Goal: Task Accomplishment & Management: Manage account settings

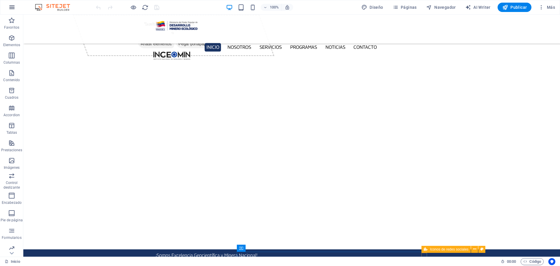
click at [15, 8] on icon "button" at bounding box center [11, 7] width 7 height 7
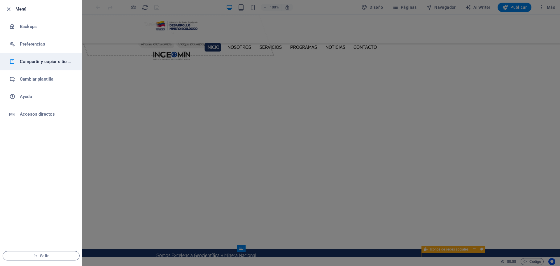
click at [70, 67] on li "Compartir y copiar sitio web" at bounding box center [41, 62] width 82 height 18
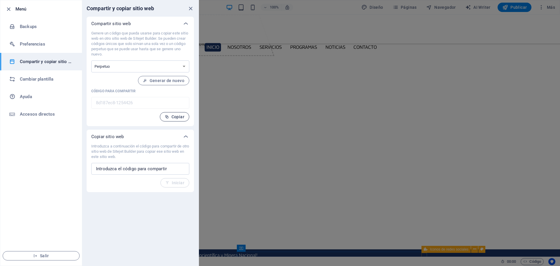
click at [174, 117] on span "Copiar" at bounding box center [175, 116] width 20 height 5
click at [189, 8] on icon "close" at bounding box center [190, 8] width 7 height 7
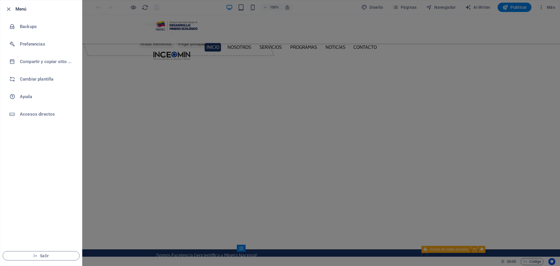
click at [8, 10] on icon "button" at bounding box center [8, 9] width 7 height 7
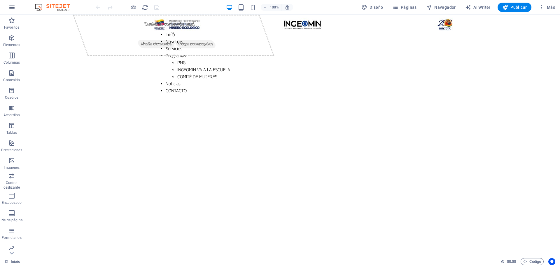
click at [13, 9] on icon "button" at bounding box center [11, 7] width 7 height 7
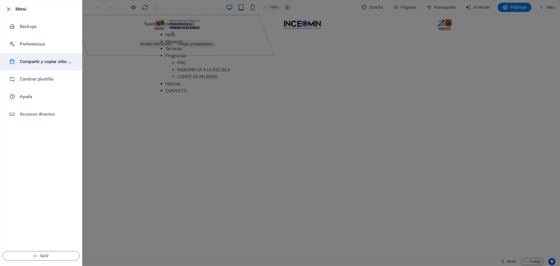
click at [63, 62] on h6 "Compartir y copiar sitio web" at bounding box center [47, 61] width 54 height 7
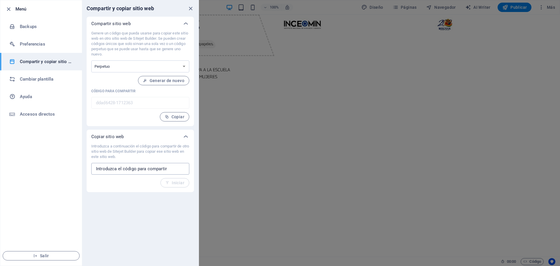
click at [168, 169] on input "text" at bounding box center [140, 169] width 98 height 12
paste input "8d187ec8-1254426"
type input "8d187ec8-1254426"
click at [179, 184] on span "Iniciar" at bounding box center [174, 182] width 19 height 5
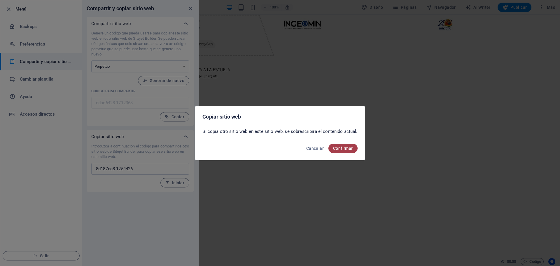
click at [344, 147] on span "Confirmar" at bounding box center [343, 148] width 20 height 5
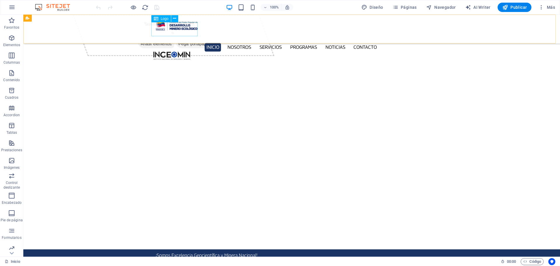
click at [176, 33] on div at bounding box center [292, 26] width 276 height 14
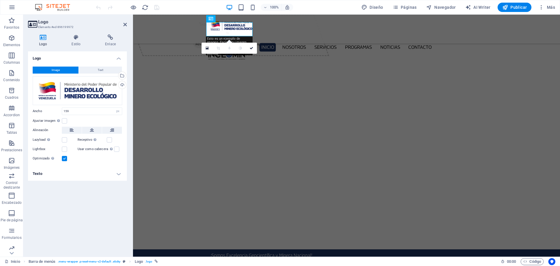
drag, startPoint x: 67, startPoint y: 121, endPoint x: 71, endPoint y: 119, distance: 4.3
click at [67, 121] on label at bounding box center [64, 120] width 5 height 5
click at [0, 0] on input "Ajustar imagen Ajustar imagen automáticamente a un ancho y alto fijo" at bounding box center [0, 0] width 0 height 0
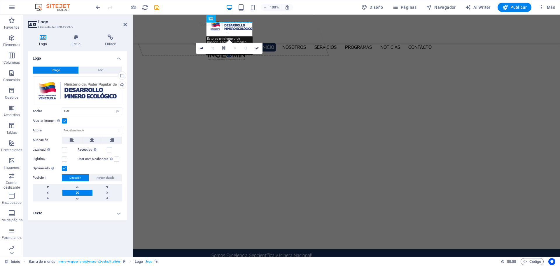
click at [65, 121] on label at bounding box center [64, 120] width 5 height 5
click at [0, 0] on input "Ajustar imagen Ajustar imagen automáticamente a un ancho y alto fijo" at bounding box center [0, 0] width 0 height 0
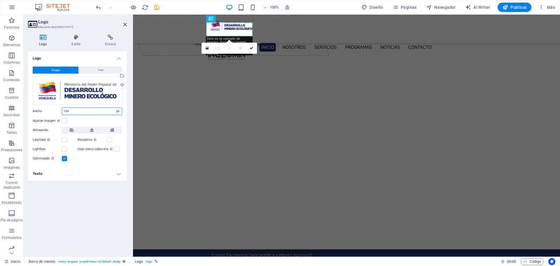
click at [120, 113] on select "Predeterminado automático px rem % em vh vw" at bounding box center [118, 111] width 8 height 7
select select "default"
click at [114, 108] on select "Predeterminado automático px rem % em vh vw" at bounding box center [118, 111] width 8 height 7
select select "DISABLED_OPTION_VALUE"
click at [254, 50] on link at bounding box center [251, 48] width 11 height 11
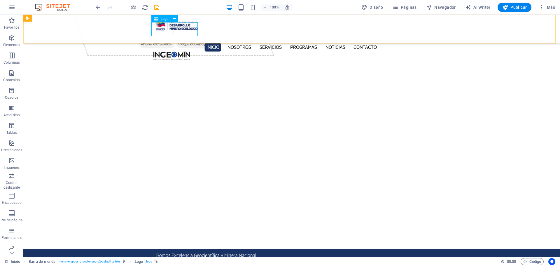
click at [182, 29] on div at bounding box center [292, 26] width 276 height 14
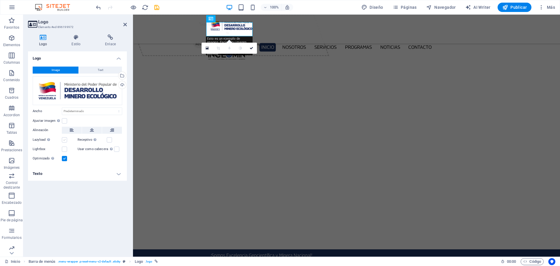
click at [64, 140] on label at bounding box center [64, 139] width 5 height 5
click at [0, 0] on input "Lazyload La carga de imágenes tras la carga de la página mejora la velocidad de…" at bounding box center [0, 0] width 0 height 0
click at [64, 148] on label at bounding box center [64, 148] width 5 height 5
click at [0, 0] on input "Lightbox" at bounding box center [0, 0] width 0 height 0
click at [110, 139] on label at bounding box center [109, 139] width 5 height 5
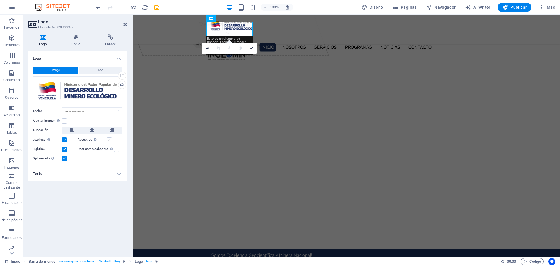
click at [0, 0] on input "Receptivo Automáticamente cargar tamaños optimizados de smartphone e imagen ret…" at bounding box center [0, 0] width 0 height 0
click at [65, 121] on label at bounding box center [64, 120] width 5 height 5
click at [0, 0] on input "Ajustar imagen Ajustar imagen automáticamente a un ancho y alto fijo" at bounding box center [0, 0] width 0 height 0
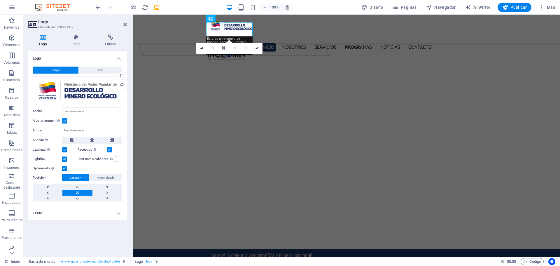
click at [65, 121] on label at bounding box center [64, 120] width 5 height 5
click at [0, 0] on input "Ajustar imagen Ajustar imagen automáticamente a un ancho y alto fijo" at bounding box center [0, 0] width 0 height 0
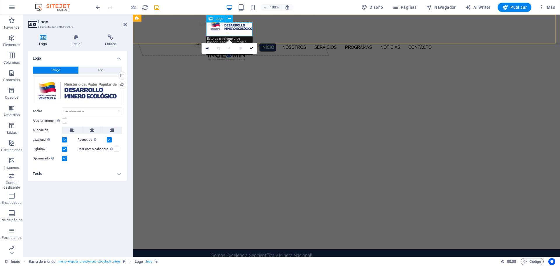
click at [234, 32] on div at bounding box center [346, 26] width 276 height 14
click at [234, 31] on div at bounding box center [346, 26] width 276 height 14
click at [253, 48] on icon at bounding box center [252, 48] width 4 height 4
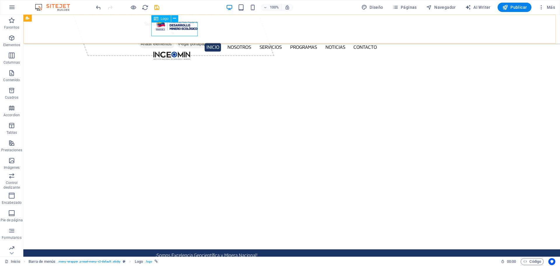
click at [174, 30] on div at bounding box center [292, 26] width 276 height 14
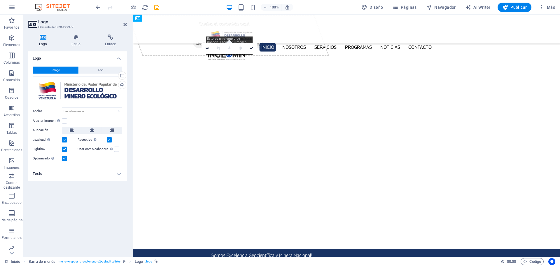
drag, startPoint x: 251, startPoint y: 32, endPoint x: 379, endPoint y: 48, distance: 129.1
click at [230, 32] on div at bounding box center [346, 26] width 276 height 14
drag, startPoint x: 230, startPoint y: 32, endPoint x: 343, endPoint y: 61, distance: 117.0
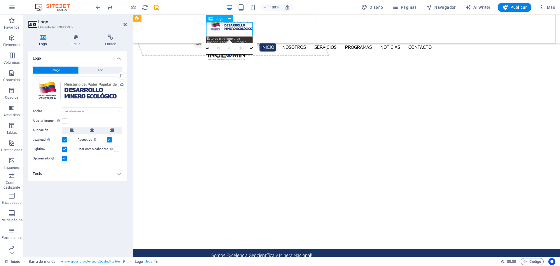
click at [230, 32] on div at bounding box center [346, 26] width 276 height 14
click at [208, 48] on icon at bounding box center [207, 48] width 3 height 4
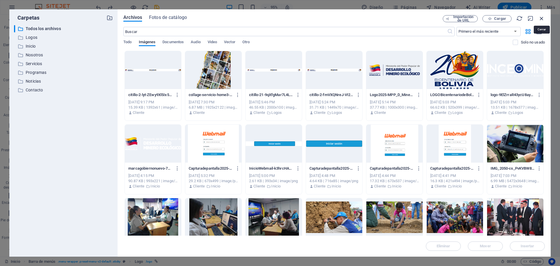
click at [540, 18] on icon "button" at bounding box center [542, 18] width 6 height 6
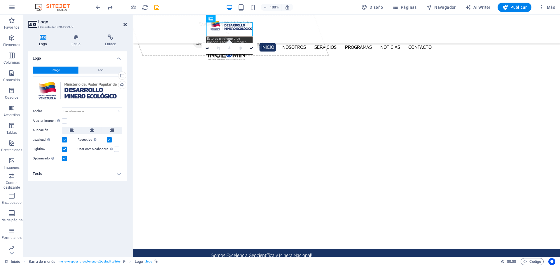
click at [124, 23] on icon at bounding box center [125, 24] width 4 height 5
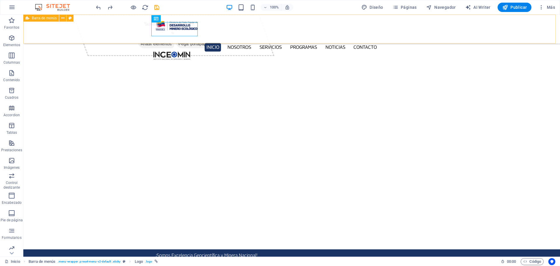
click at [88, 23] on div "Inicio Nosotros Servicios Programas PNG INGEOMIN VA A LA ESCUELA COMITÉ DE MUJE…" at bounding box center [291, 29] width 537 height 29
select select "%"
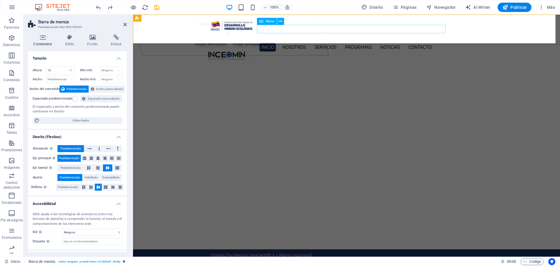
click at [425, 43] on nav "Inicio Nosotros Servicios Programas PNG INGEOMIN VA A LA ESCUELA COMITÉ DE MUJE…" at bounding box center [346, 47] width 276 height 8
select select
select select "1"
select select
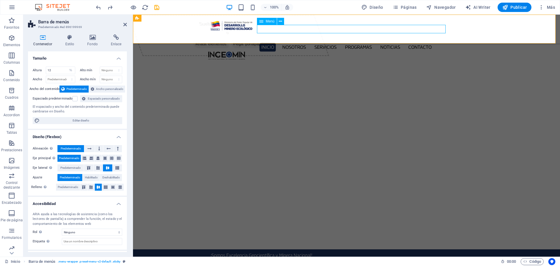
select select "2"
select select
select select "3"
select select
select select "4"
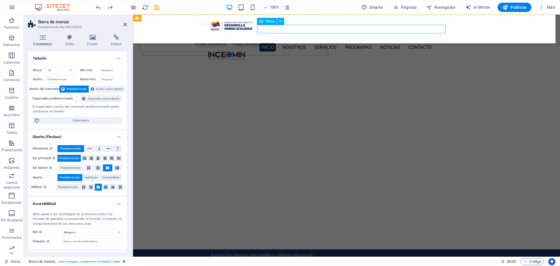
select select
select select "5"
select select
select select "6"
select select
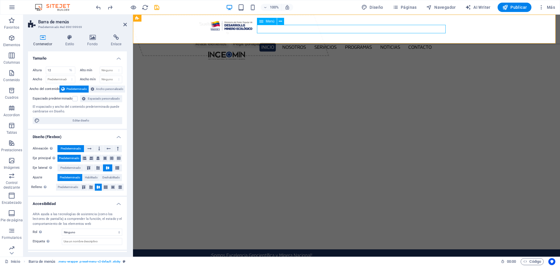
select select "7"
select select
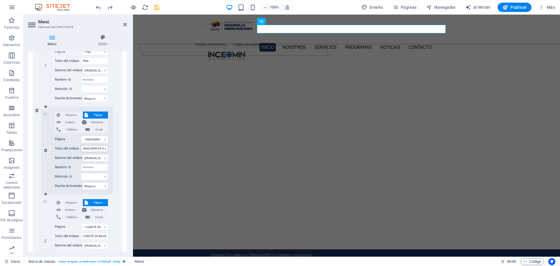
scroll to position [610, 0]
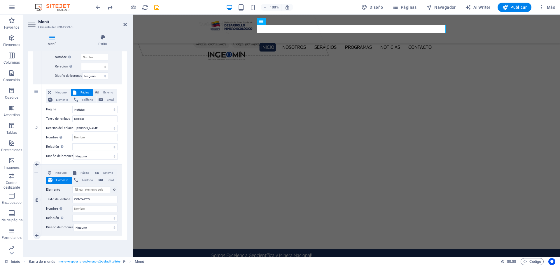
drag, startPoint x: 36, startPoint y: 160, endPoint x: 34, endPoint y: 171, distance: 10.9
click at [34, 171] on div "6" at bounding box center [37, 200] width 9 height 71
select select
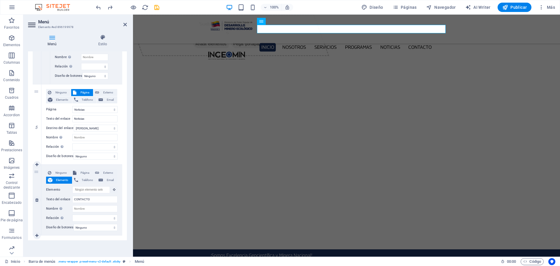
select select
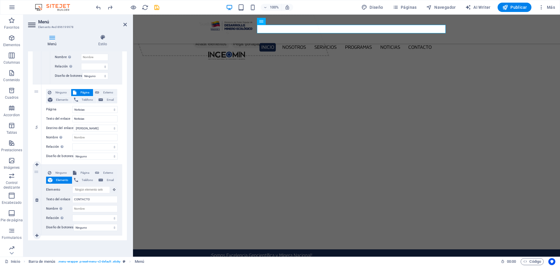
select select
click at [36, 168] on div "6" at bounding box center [37, 200] width 9 height 71
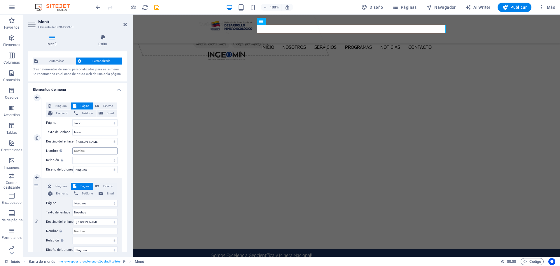
scroll to position [0, 0]
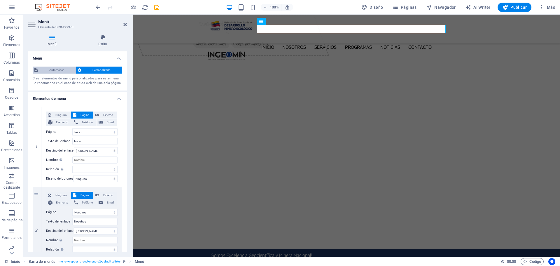
click at [60, 71] on span "Automático" at bounding box center [57, 70] width 34 height 7
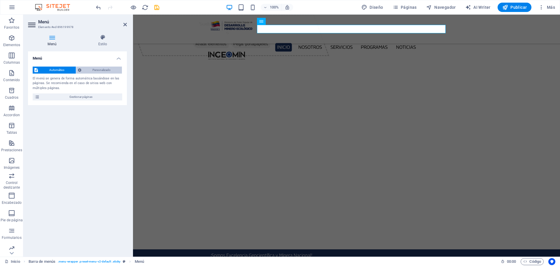
click at [104, 70] on span "Personalizado" at bounding box center [101, 70] width 37 height 7
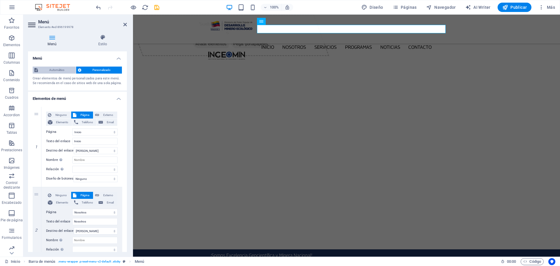
click at [60, 70] on span "Automático" at bounding box center [57, 70] width 34 height 7
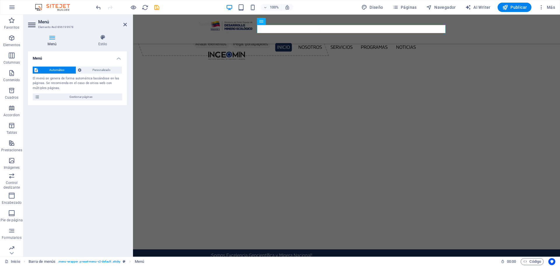
click at [121, 22] on h2 "Menú" at bounding box center [82, 21] width 89 height 5
click at [124, 24] on icon at bounding box center [125, 24] width 4 height 5
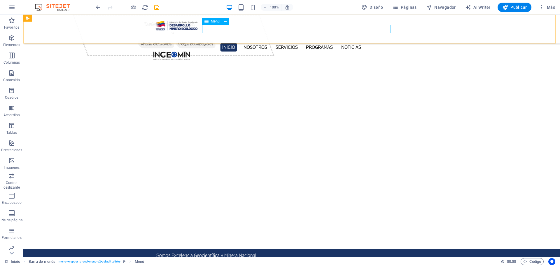
click at [206, 43] on nav "Inicio Nosotros Servicios Programas PNG INGEOMIN VA A LA ESCUELA COMITÉ DE MUJE…" at bounding box center [292, 47] width 276 height 8
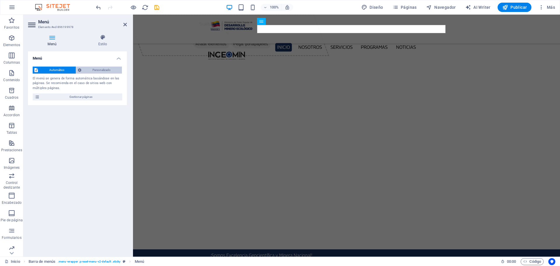
click at [97, 71] on span "Personalizado" at bounding box center [101, 70] width 37 height 7
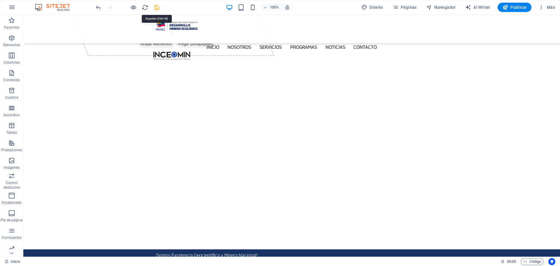
click at [154, 8] on icon "save" at bounding box center [157, 7] width 7 height 7
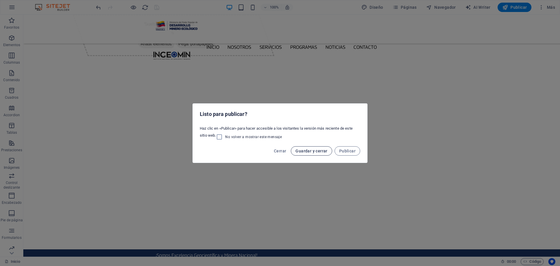
click at [302, 151] on span "Guardar y cerrar" at bounding box center [312, 151] width 32 height 5
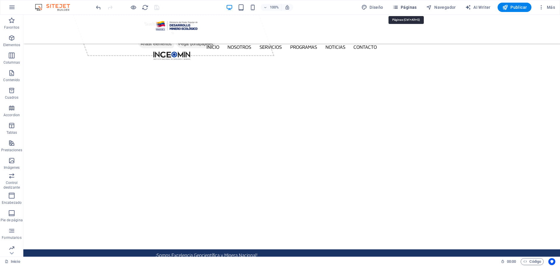
click at [401, 7] on span "Páginas" at bounding box center [405, 7] width 24 height 6
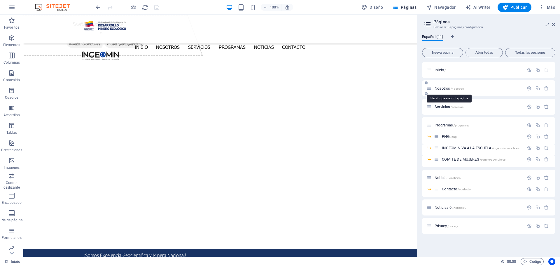
click at [439, 86] on span "Nosotros /nosotros" at bounding box center [449, 88] width 29 height 4
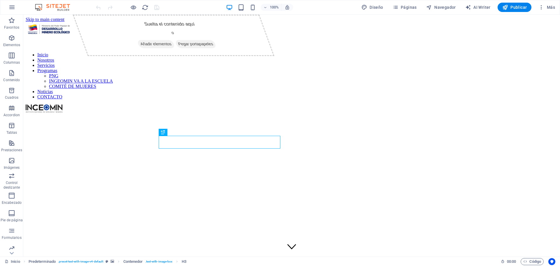
scroll to position [156, 0]
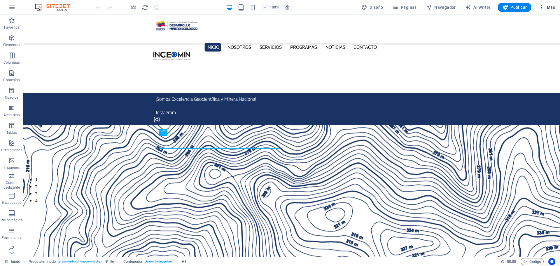
click at [543, 6] on icon "button" at bounding box center [542, 7] width 6 height 6
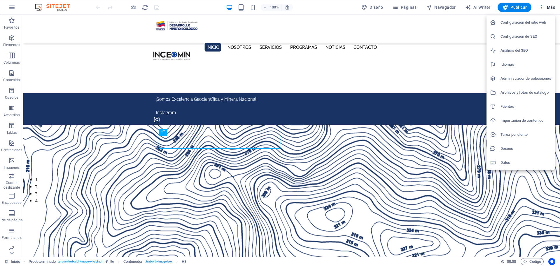
click at [537, 25] on h6 "Configuración del sitio web" at bounding box center [526, 22] width 51 height 7
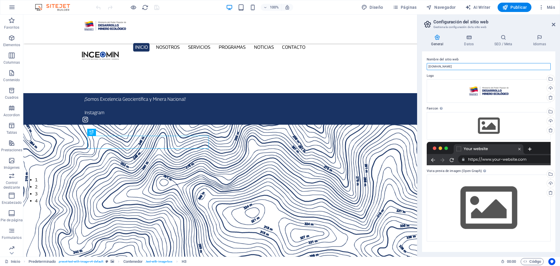
click at [469, 69] on input "[DOMAIN_NAME]" at bounding box center [489, 66] width 124 height 7
click at [470, 69] on input "ingeomin.net" at bounding box center [489, 66] width 124 height 7
type input "[DOMAIN_NAME]"
click at [469, 40] on icon at bounding box center [469, 37] width 28 height 6
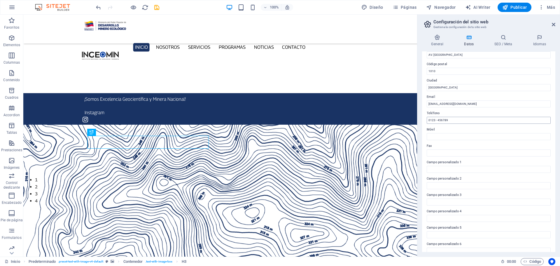
scroll to position [80, 0]
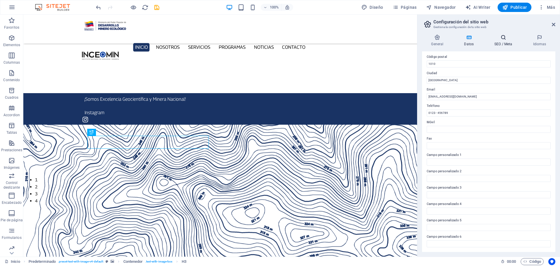
click at [501, 39] on icon at bounding box center [504, 37] width 36 height 6
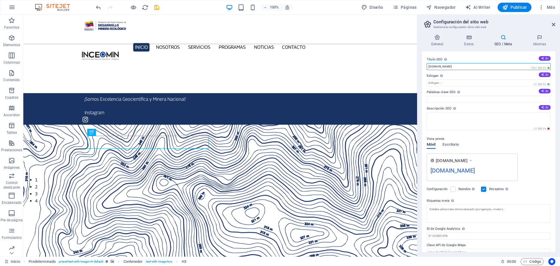
click at [469, 64] on input "web.ingeomin.net" at bounding box center [489, 66] width 124 height 7
click at [470, 64] on input "web.ingeomin.net" at bounding box center [489, 66] width 124 height 7
click at [470, 64] on input "[DOMAIN_NAME]" at bounding box center [489, 66] width 124 height 7
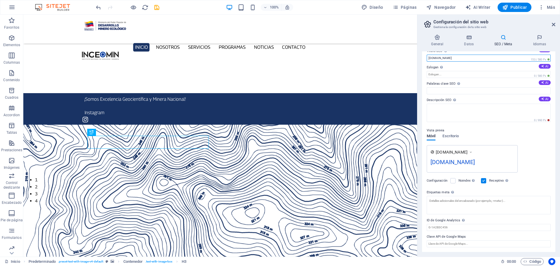
scroll to position [0, 0]
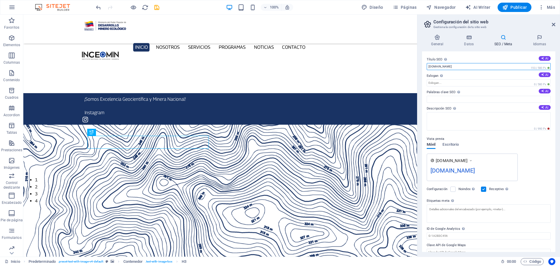
type input "ingeomin.com.ve"
click at [151, 8] on div at bounding box center [127, 7] width 65 height 9
click at [154, 6] on icon "save" at bounding box center [157, 7] width 7 height 7
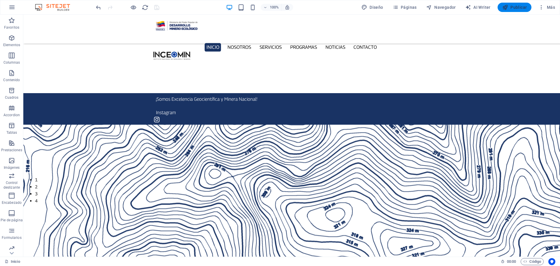
click at [516, 3] on button "Publicar" at bounding box center [515, 7] width 34 height 9
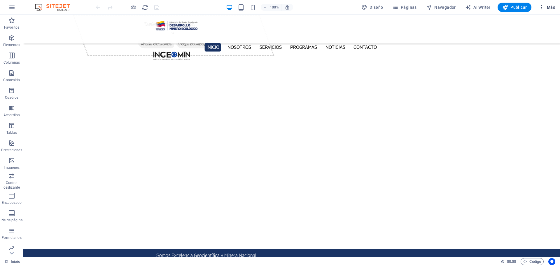
click at [542, 8] on icon "button" at bounding box center [542, 7] width 6 height 6
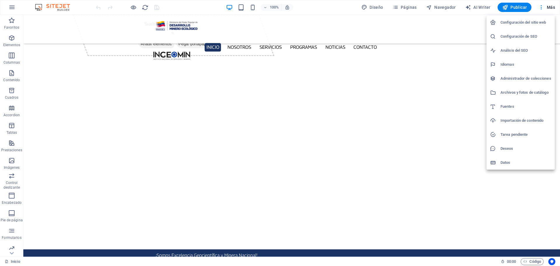
click at [529, 39] on h6 "Configuración de SEO" at bounding box center [526, 36] width 51 height 7
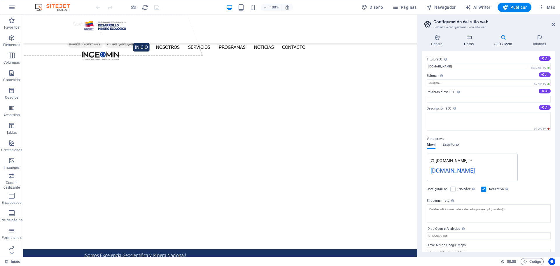
click at [471, 35] on icon at bounding box center [469, 37] width 28 height 6
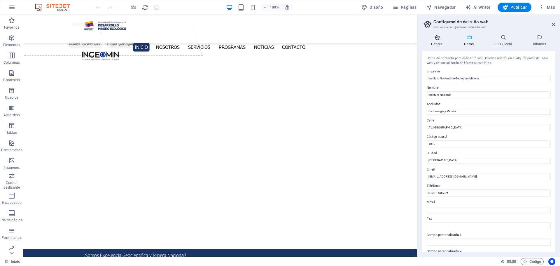
click at [443, 41] on h4 "General" at bounding box center [438, 40] width 33 height 12
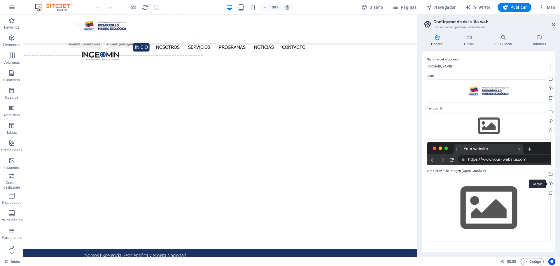
click at [552, 182] on div "Cargar" at bounding box center [550, 183] width 9 height 9
click at [472, 36] on icon at bounding box center [469, 37] width 28 height 6
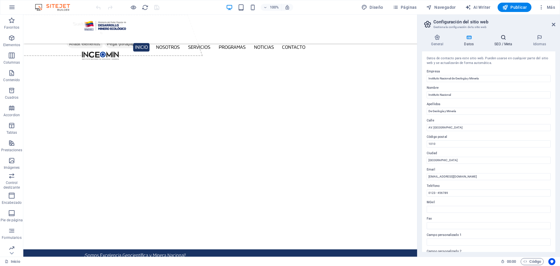
click at [505, 36] on icon at bounding box center [504, 37] width 36 height 6
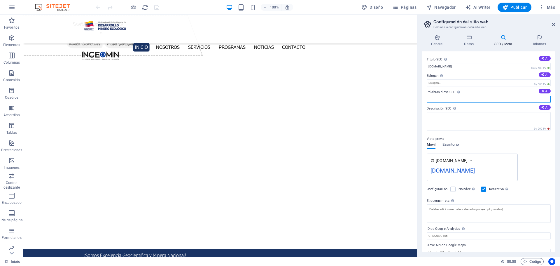
click at [436, 99] on input "Palabras clave SEO Lista de palabras clave separadas por comas que describen tu…" at bounding box center [489, 99] width 124 height 7
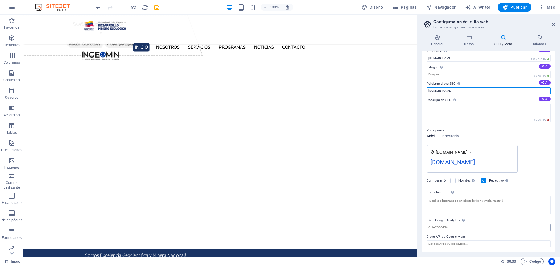
type input "ingeomin.com.ve"
click at [450, 231] on input "ID de Google Analytics Añada únicamente el ID de Google Analytics. Incluimos el…" at bounding box center [489, 227] width 124 height 7
click at [457, 227] on input "ID de Google Analytics Añada únicamente el ID de Google Analytics. Incluimos el…" at bounding box center [489, 227] width 124 height 7
click at [453, 181] on label at bounding box center [453, 180] width 5 height 5
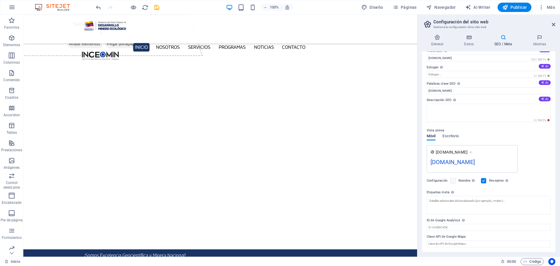
click at [0, 0] on input "Noindex Indica a los buscadores que no incluyan este sitio web en los resultado…" at bounding box center [0, 0] width 0 height 0
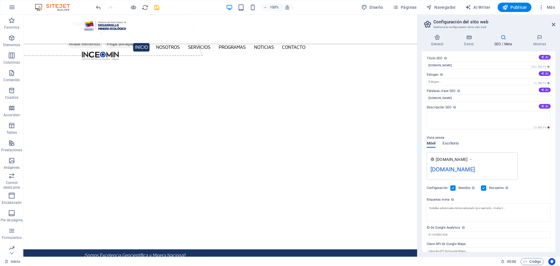
scroll to position [0, 0]
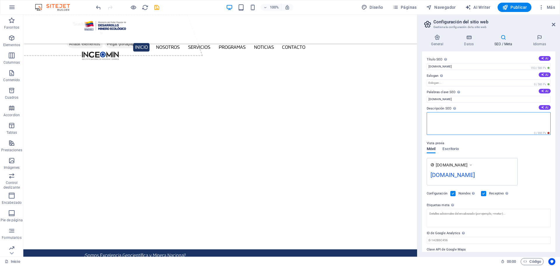
click at [451, 114] on textarea "Descripción SEO Describe el contenido de tu sitio web - ¡crucial para los busca…" at bounding box center [489, 123] width 124 height 23
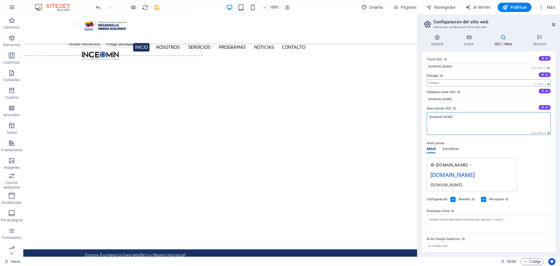
type textarea "[DOMAIN_NAME]"
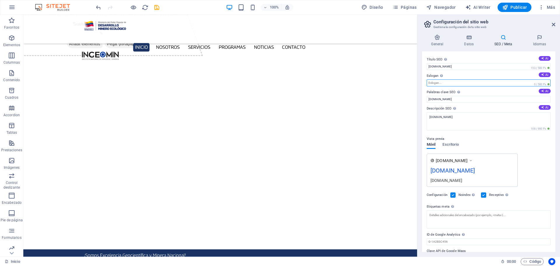
click at [443, 84] on input "Eslogan El eslogan de tu sitio web. AI" at bounding box center [489, 82] width 124 height 7
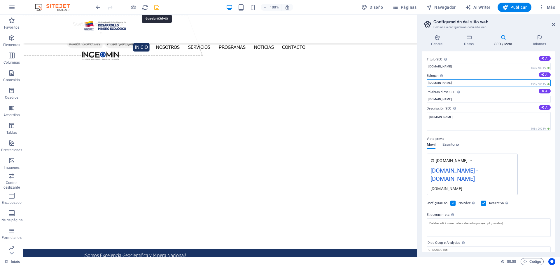
type input "[DOMAIN_NAME]"
click at [156, 6] on icon "save" at bounding box center [157, 7] width 7 height 7
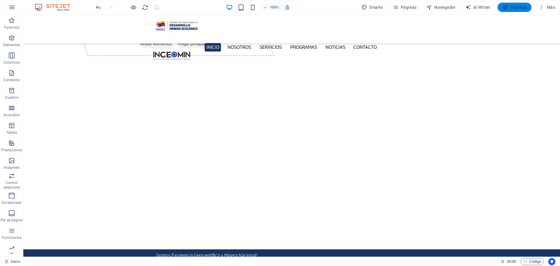
drag, startPoint x: 514, startPoint y: 4, endPoint x: 496, endPoint y: 20, distance: 24.6
click at [514, 4] on button "Publicar" at bounding box center [515, 7] width 34 height 9
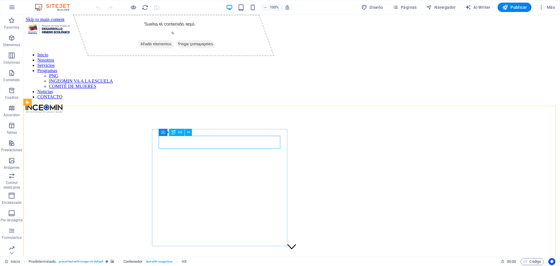
scroll to position [156, 0]
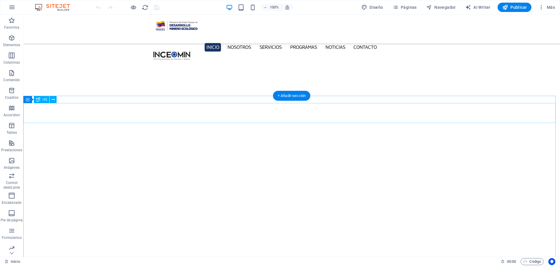
scroll to position [1942, 0]
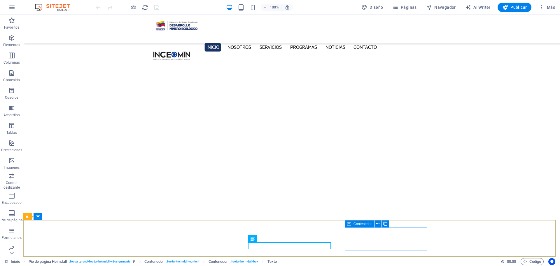
click at [348, 224] on icon at bounding box center [349, 223] width 4 height 7
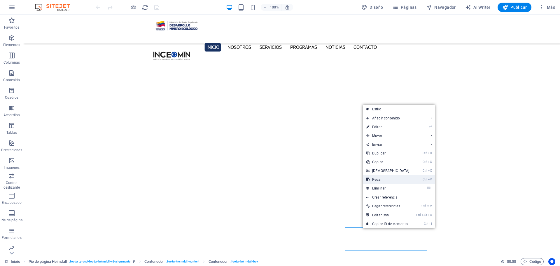
drag, startPoint x: 371, startPoint y: 164, endPoint x: 394, endPoint y: 178, distance: 27.4
click at [394, 178] on link "Ctrl V Pegar" at bounding box center [388, 179] width 50 height 9
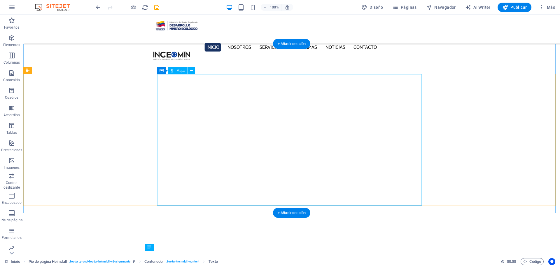
scroll to position [1949, 0]
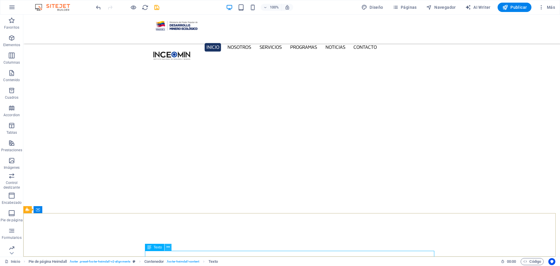
click at [167, 248] on icon at bounding box center [168, 247] width 3 height 6
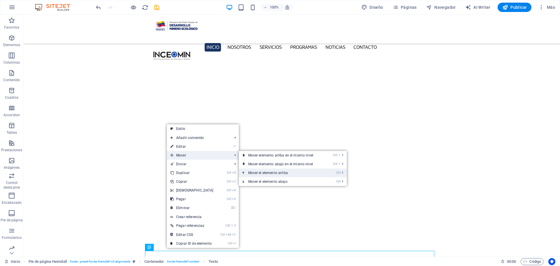
click at [287, 172] on link "Ctrl ⬆ Mover el elemento arriba" at bounding box center [282, 172] width 86 height 9
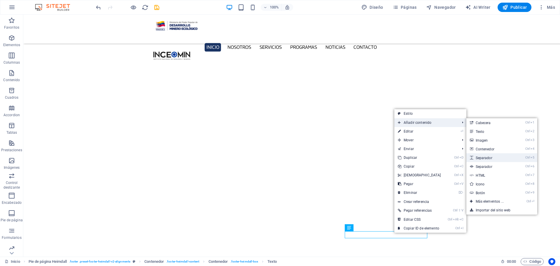
click at [500, 160] on link "Ctrl 5 Separador" at bounding box center [491, 157] width 49 height 9
select select "px"
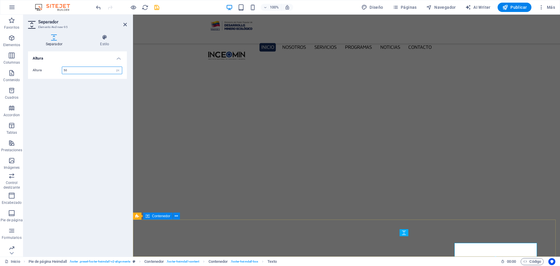
scroll to position [1936, 0]
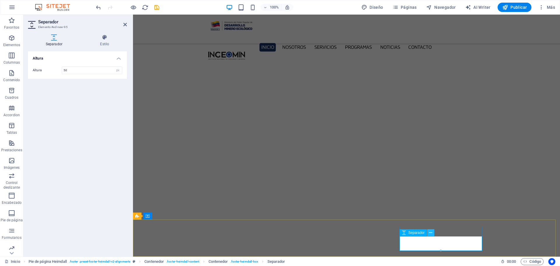
click at [432, 233] on icon at bounding box center [430, 233] width 3 height 6
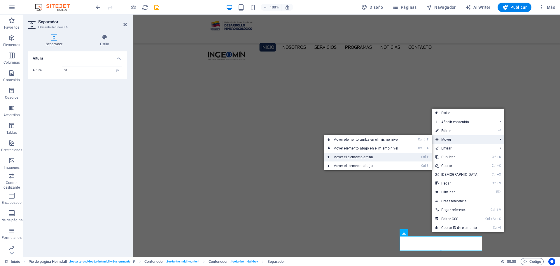
click at [365, 157] on link "Ctrl ⬆ Mover el elemento arriba" at bounding box center [367, 157] width 86 height 9
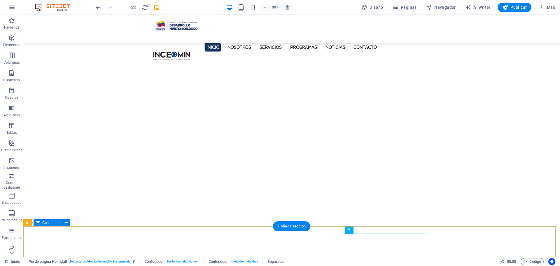
drag, startPoint x: 436, startPoint y: 235, endPoint x: 388, endPoint y: 251, distance: 50.4
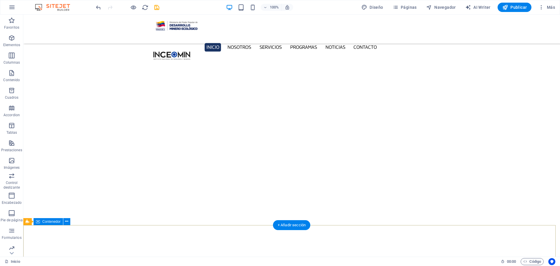
scroll to position [1943, 0]
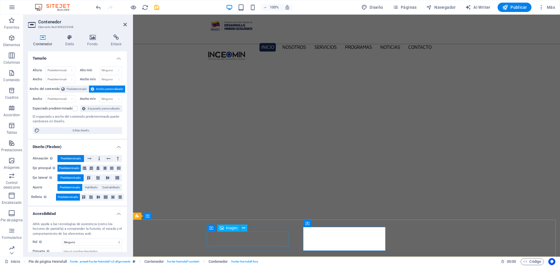
scroll to position [1936, 0]
click at [99, 168] on icon at bounding box center [98, 168] width 4 height 7
click at [97, 198] on icon at bounding box center [98, 197] width 7 height 4
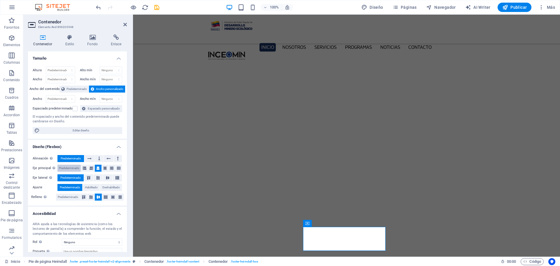
click at [72, 168] on span "Predeterminado" at bounding box center [69, 168] width 20 height 7
click at [156, 6] on icon "save" at bounding box center [157, 7] width 7 height 7
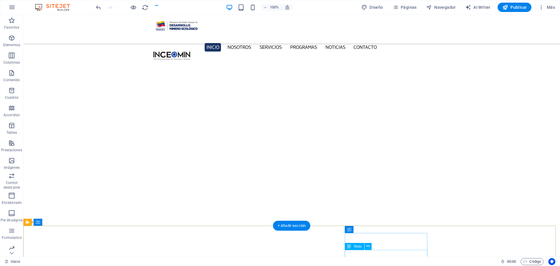
scroll to position [1943, 0]
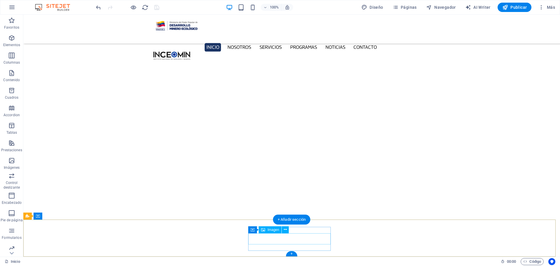
select select "px"
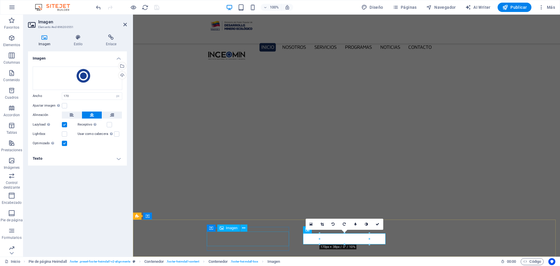
scroll to position [1936, 0]
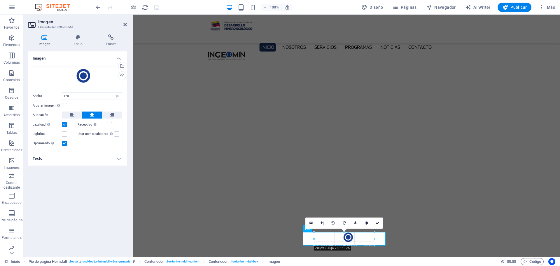
type input "206"
click at [378, 222] on icon at bounding box center [378, 223] width 4 height 4
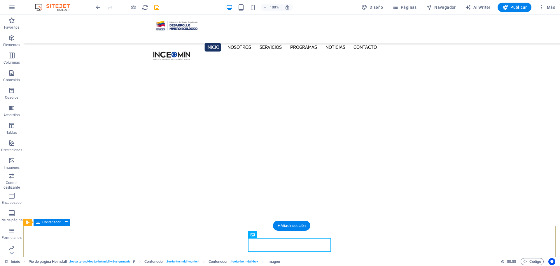
scroll to position [1943, 0]
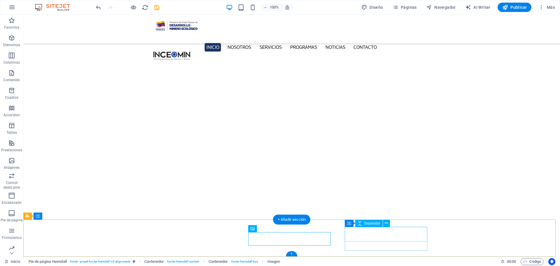
select select "px"
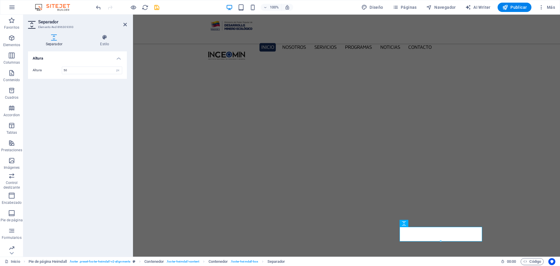
click at [84, 64] on div "Altura 50 px rem vh vw" at bounding box center [77, 70] width 99 height 17
click at [83, 69] on input "50" at bounding box center [92, 70] width 60 height 7
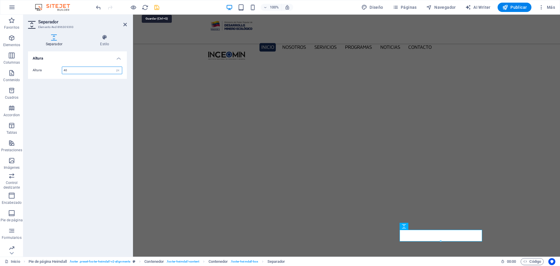
type input "40"
click at [156, 8] on icon "save" at bounding box center [157, 7] width 7 height 7
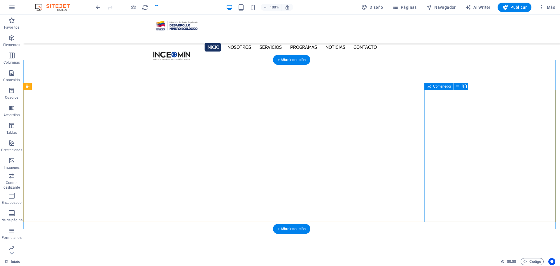
scroll to position [1940, 0]
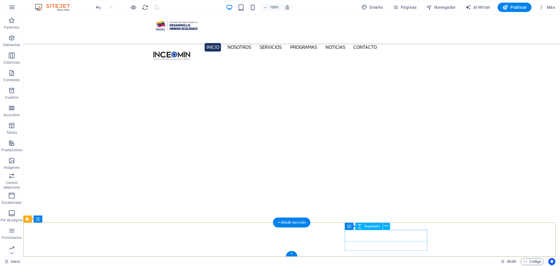
select select "px"
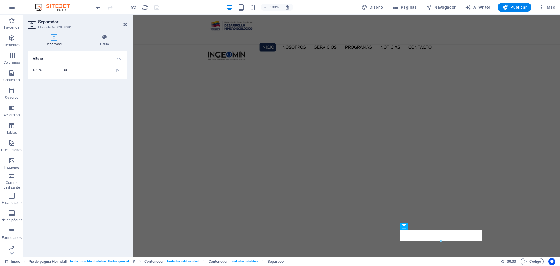
click at [82, 69] on input "40" at bounding box center [92, 70] width 60 height 7
type input "30"
click at [160, 5] on icon "save" at bounding box center [157, 7] width 7 height 7
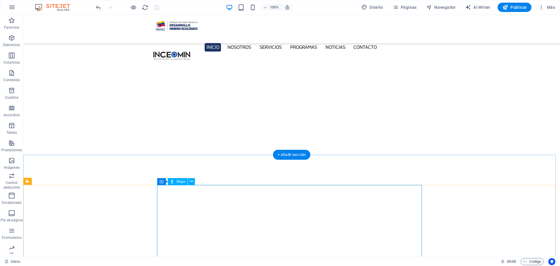
scroll to position [1937, 0]
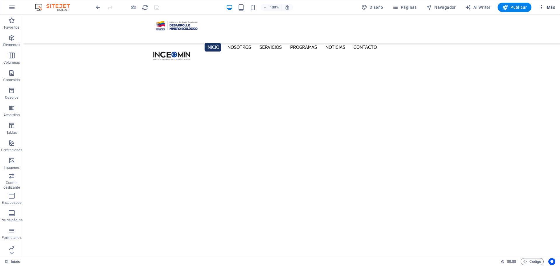
click at [552, 6] on span "Más" at bounding box center [547, 7] width 17 height 6
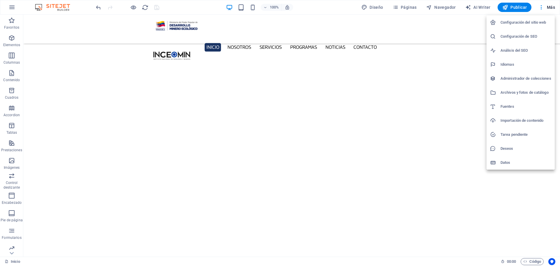
click at [529, 21] on h6 "Configuración del sitio web" at bounding box center [526, 22] width 51 height 7
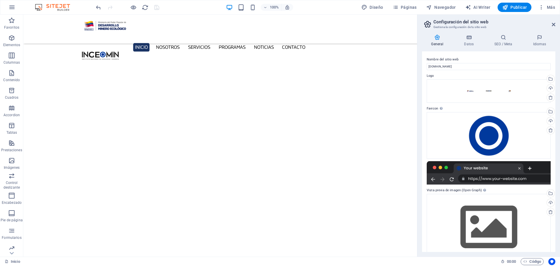
scroll to position [1931, 0]
click at [550, 109] on div "Selecciona archivos del administrador de archivos, de la galería de fotos o car…" at bounding box center [550, 112] width 9 height 9
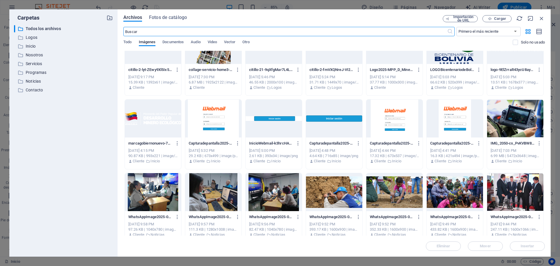
scroll to position [0, 0]
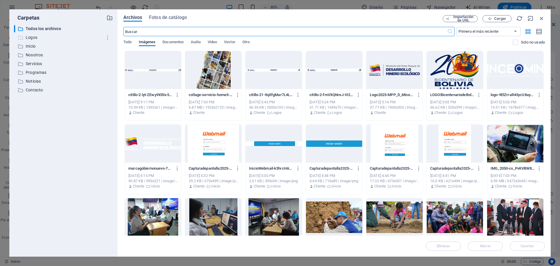
click at [25, 38] on div "​ Logos Logos" at bounding box center [58, 37] width 88 height 7
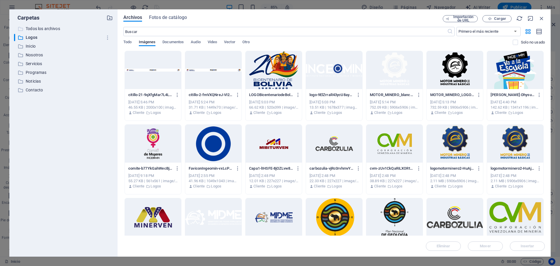
click at [36, 28] on p "Todos los archivos" at bounding box center [64, 28] width 76 height 7
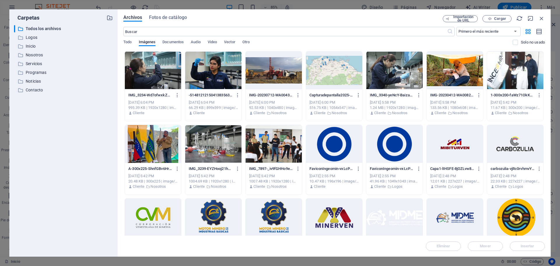
scroll to position [1459, 0]
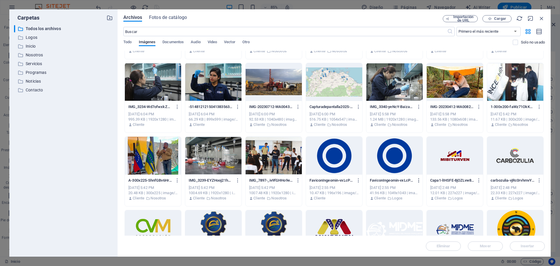
click at [419, 181] on icon "button" at bounding box center [419, 180] width 6 height 5
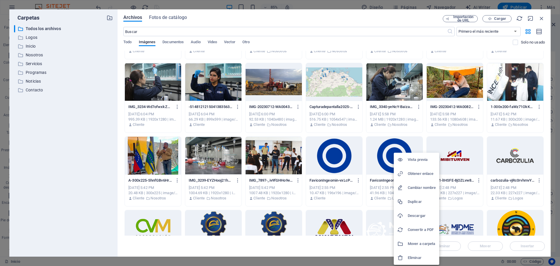
drag, startPoint x: 416, startPoint y: 218, endPoint x: 450, endPoint y: 190, distance: 44.4
click at [416, 218] on h6 "Descargar" at bounding box center [422, 215] width 28 height 7
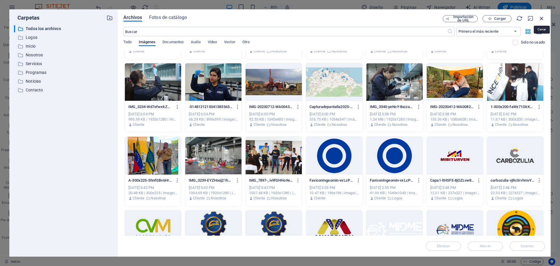
click at [541, 18] on icon "button" at bounding box center [542, 18] width 6 height 6
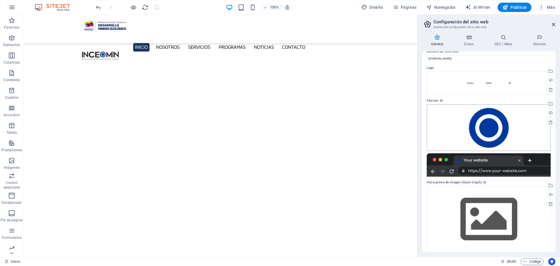
scroll to position [0, 0]
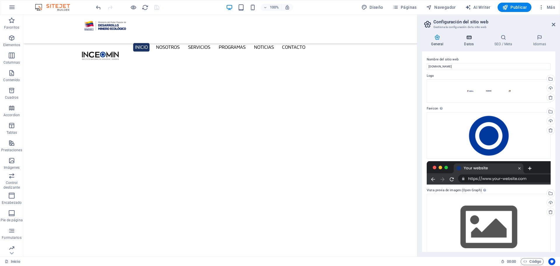
click at [470, 37] on icon at bounding box center [469, 37] width 28 height 6
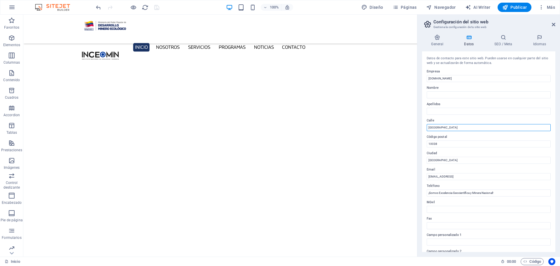
click at [456, 127] on input "Brooklyn Bridge" at bounding box center [489, 127] width 124 height 7
click at [456, 128] on input "Brooklyn Bridge" at bounding box center [489, 127] width 124 height 7
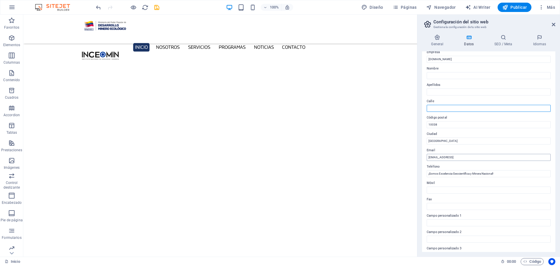
scroll to position [29, 0]
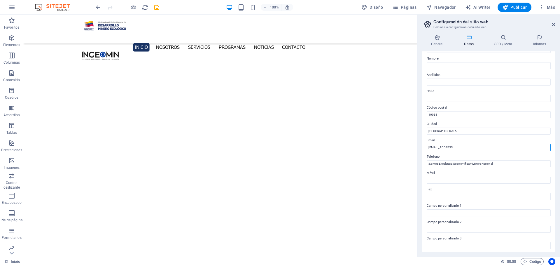
click at [507, 144] on input "d1899f19bc4ab756ef2d1b5f9d1c18@cpanel.local" at bounding box center [489, 147] width 124 height 7
click at [500, 162] on input "¡Somos Excelencia Geocientífica y Minera Nacional!" at bounding box center [489, 163] width 124 height 7
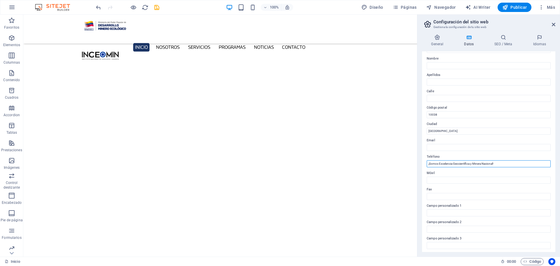
click at [500, 162] on input "¡Somos Excelencia Geocientífica y Minera Nacional!" at bounding box center [489, 163] width 124 height 7
click at [503, 35] on icon at bounding box center [504, 37] width 36 height 6
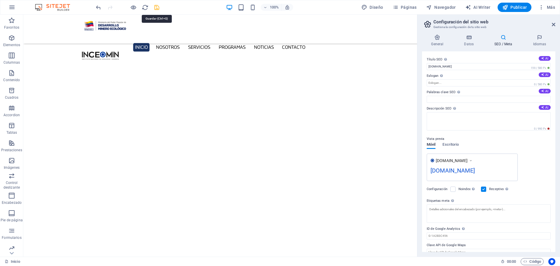
click at [157, 5] on icon "save" at bounding box center [157, 7] width 7 height 7
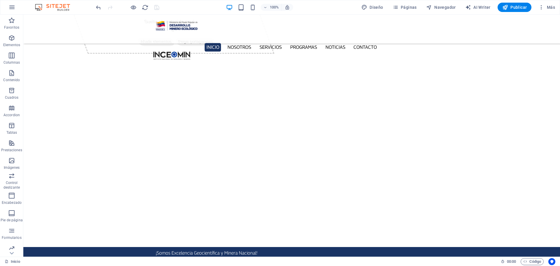
scroll to position [0, 0]
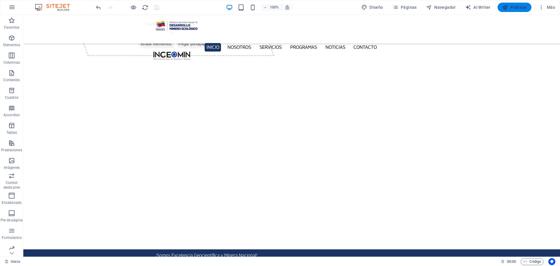
click at [517, 5] on span "Publicar" at bounding box center [515, 7] width 25 height 6
click at [550, 7] on span "Más" at bounding box center [547, 7] width 17 height 6
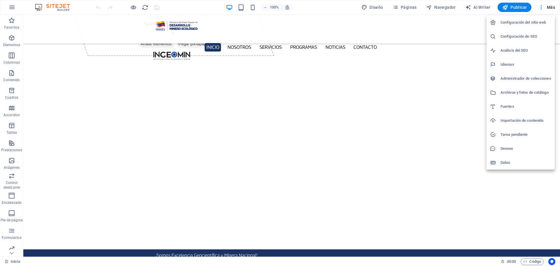
click at [526, 22] on h6 "Configuración del sitio web" at bounding box center [526, 22] width 51 height 7
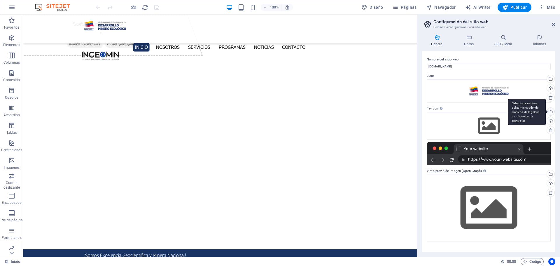
click at [546, 111] on div "Selecciona archivos del administrador de archivos, de la galería de fotos o car…" at bounding box center [527, 112] width 38 height 26
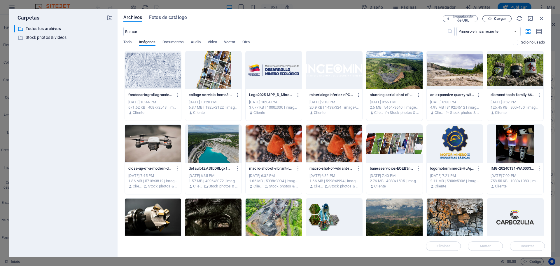
click at [503, 20] on span "Cargar" at bounding box center [500, 19] width 12 height 4
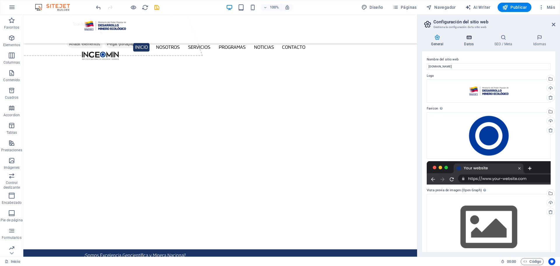
click at [471, 40] on icon at bounding box center [469, 37] width 28 height 6
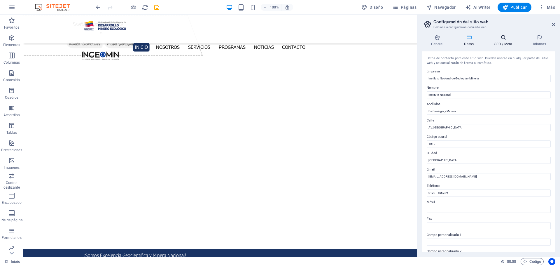
click at [502, 36] on icon at bounding box center [504, 37] width 36 height 6
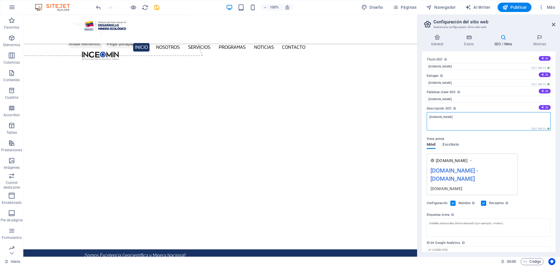
click at [463, 116] on textarea "ingeomin.com.ve" at bounding box center [489, 121] width 124 height 18
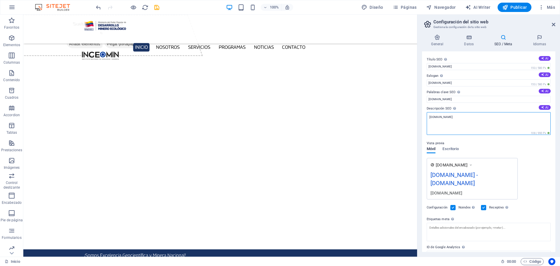
click at [463, 116] on textarea "ingeomin.com.ve" at bounding box center [489, 123] width 124 height 23
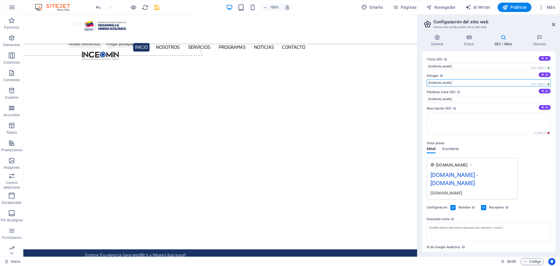
click at [464, 81] on input "ingeomin.com.ve" at bounding box center [489, 82] width 124 height 7
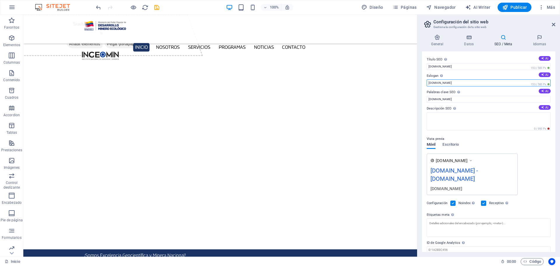
click at [464, 81] on input "ingeomin.com.ve" at bounding box center [489, 82] width 124 height 7
click at [463, 82] on input "ingeomin.com.ve" at bounding box center [489, 82] width 124 height 7
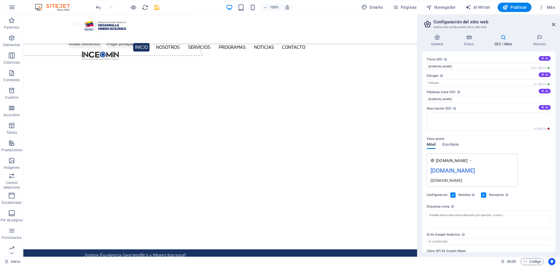
click at [473, 161] on icon at bounding box center [471, 161] width 4 height 6
click at [454, 194] on label at bounding box center [453, 194] width 5 height 5
click at [0, 0] on input "Noindex Indica a los buscadores que no incluyan este sitio web en los resultado…" at bounding box center [0, 0] width 0 height 0
click at [157, 8] on icon "save" at bounding box center [157, 7] width 7 height 7
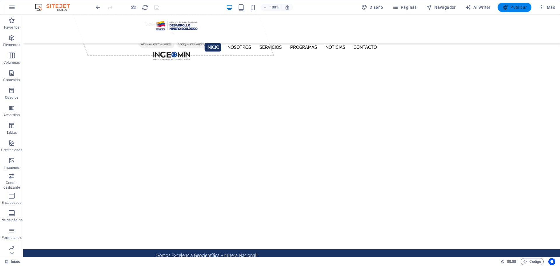
click at [516, 6] on span "Publicar" at bounding box center [515, 7] width 25 height 6
click at [413, 8] on span "Páginas" at bounding box center [405, 7] width 24 height 6
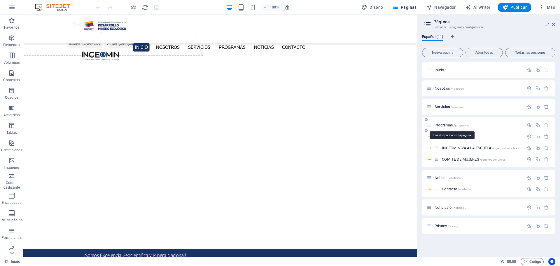
click at [449, 124] on span "Programas /programas" at bounding box center [452, 125] width 35 height 4
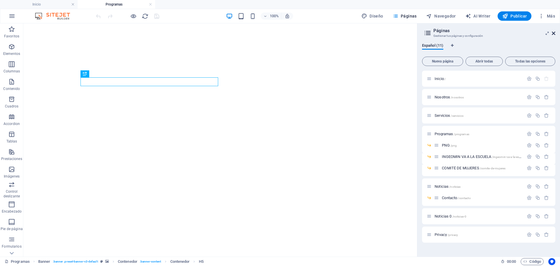
click at [552, 33] on icon at bounding box center [554, 33] width 4 height 5
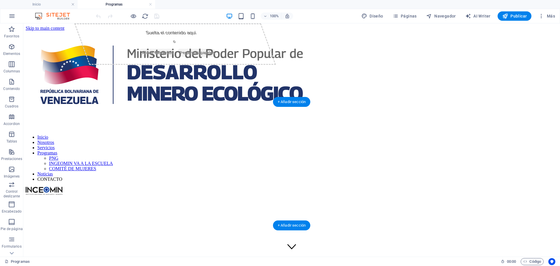
scroll to position [355, 0]
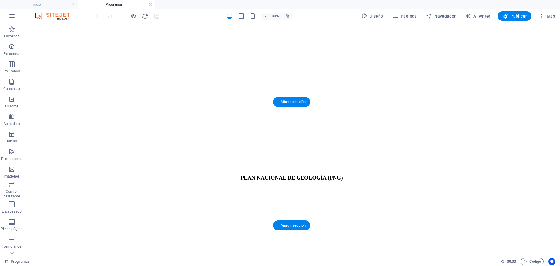
click at [27, 260] on figure at bounding box center [292, 260] width 532 height 0
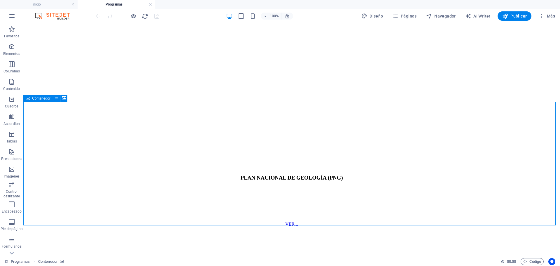
click at [26, 100] on icon at bounding box center [28, 98] width 4 height 7
click at [56, 99] on icon at bounding box center [56, 98] width 3 height 6
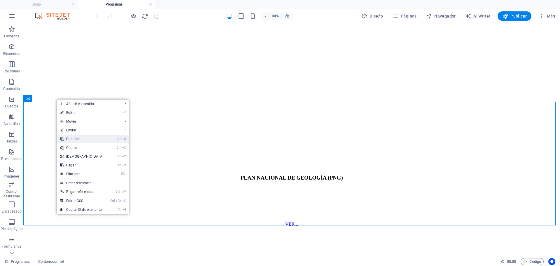
click at [81, 139] on link "Ctrl D Duplicar" at bounding box center [82, 139] width 50 height 9
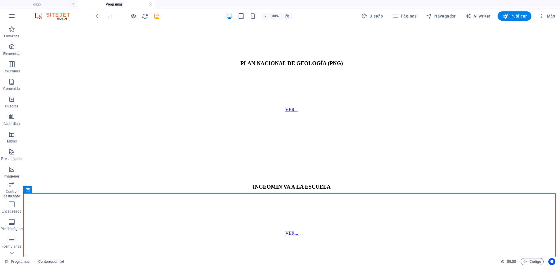
scroll to position [478, 0]
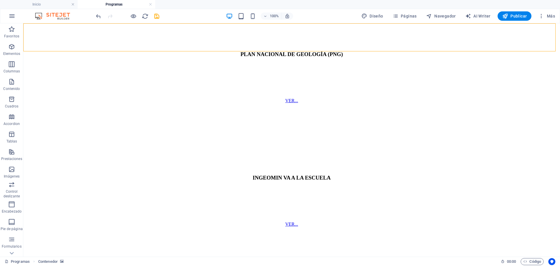
drag, startPoint x: 311, startPoint y: 165, endPoint x: 202, endPoint y: 165, distance: 109.4
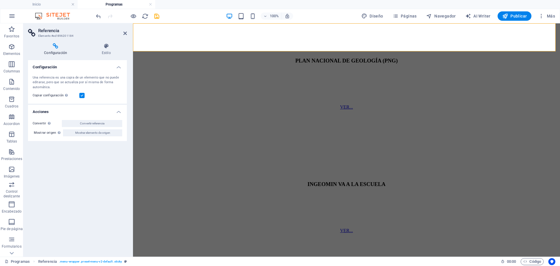
click at [125, 33] on icon at bounding box center [125, 33] width 4 height 5
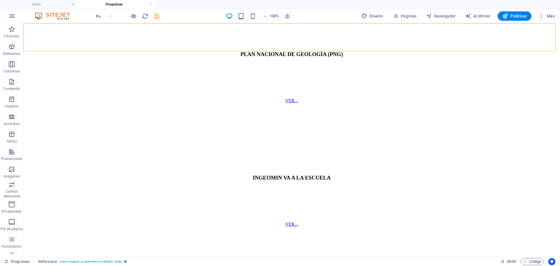
click at [159, 17] on icon "save" at bounding box center [157, 16] width 7 height 7
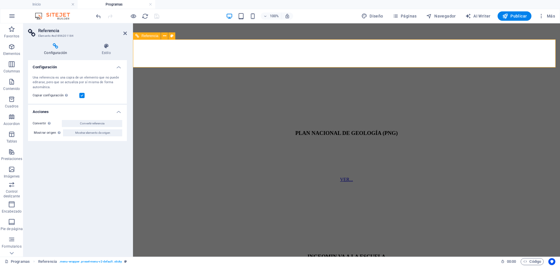
scroll to position [391, 0]
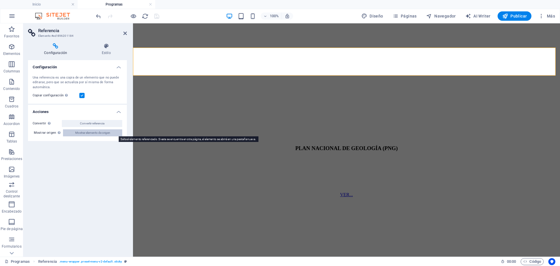
click at [91, 135] on span "Mostrar elemento de origen" at bounding box center [92, 132] width 35 height 7
select select "%"
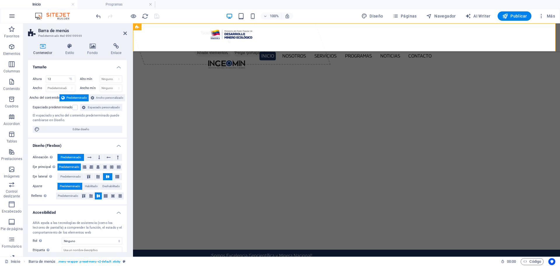
scroll to position [0, 0]
click at [125, 5] on h4 "Programas" at bounding box center [117, 4] width 78 height 6
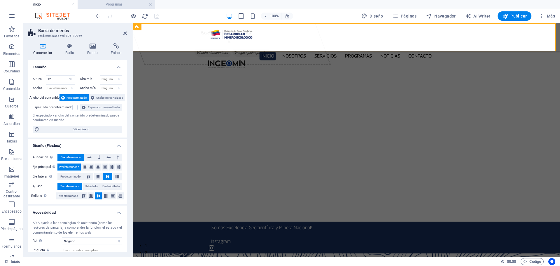
scroll to position [391, 0]
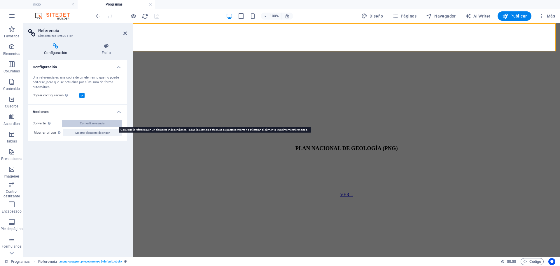
click at [106, 123] on button "Convertir referencia" at bounding box center [92, 123] width 60 height 7
select select "%"
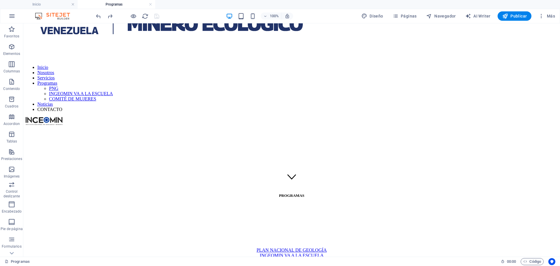
scroll to position [0, 0]
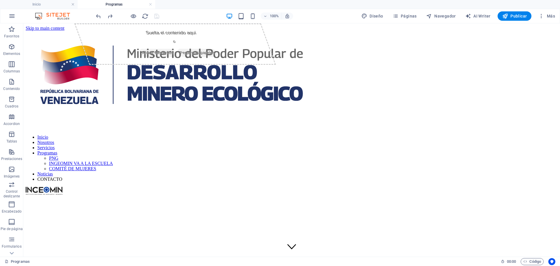
drag, startPoint x: 150, startPoint y: 4, endPoint x: 177, endPoint y: 13, distance: 28.7
click at [150, 4] on link at bounding box center [151, 5] width 4 height 6
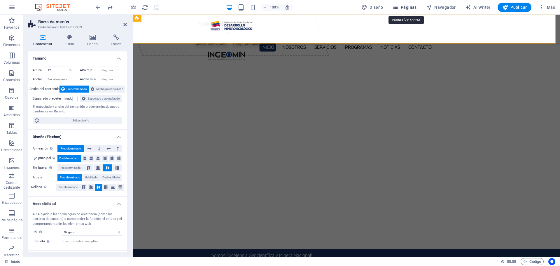
click at [411, 7] on span "Páginas" at bounding box center [405, 7] width 24 height 6
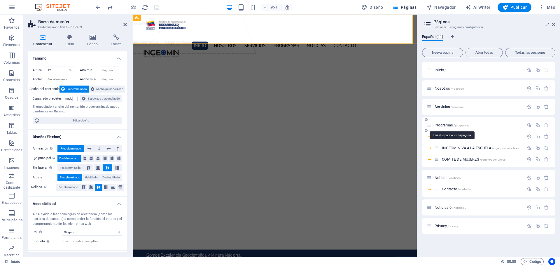
click at [450, 124] on span "Programas /programas" at bounding box center [452, 125] width 35 height 4
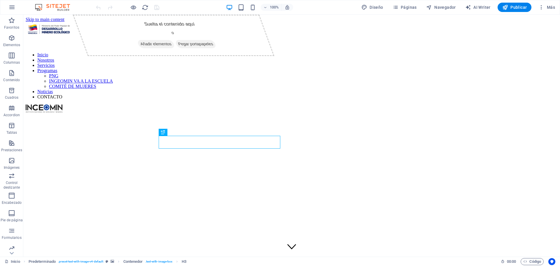
scroll to position [156, 0]
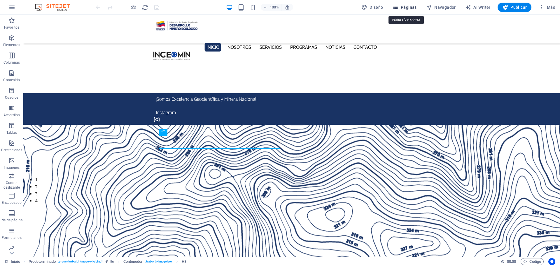
click at [414, 9] on span "Páginas" at bounding box center [405, 7] width 24 height 6
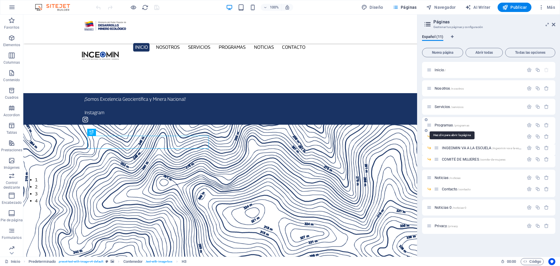
click at [451, 127] on span "Programas /programas" at bounding box center [452, 125] width 35 height 4
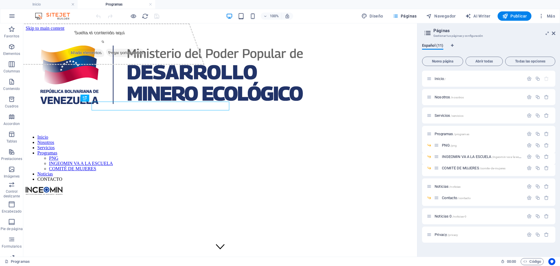
scroll to position [0, 0]
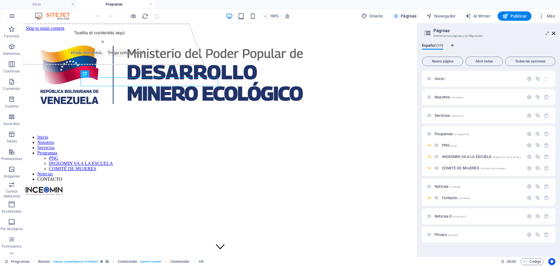
click at [555, 34] on icon at bounding box center [554, 33] width 4 height 5
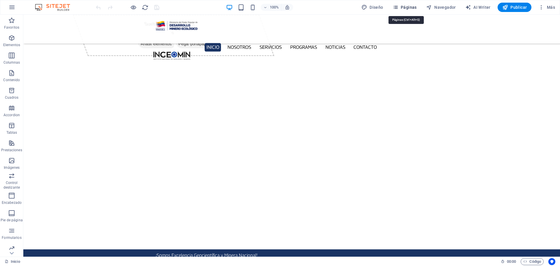
click at [405, 8] on span "Páginas" at bounding box center [405, 7] width 24 height 6
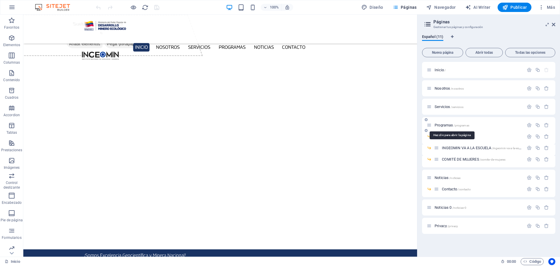
click at [440, 124] on span "Programas /programas" at bounding box center [452, 125] width 35 height 4
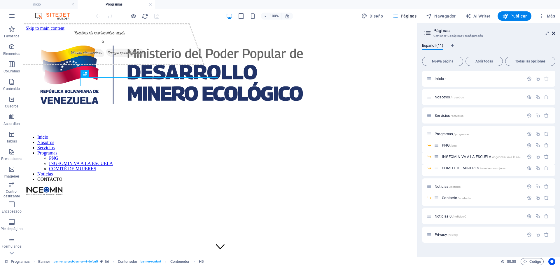
click at [554, 33] on icon at bounding box center [554, 33] width 4 height 5
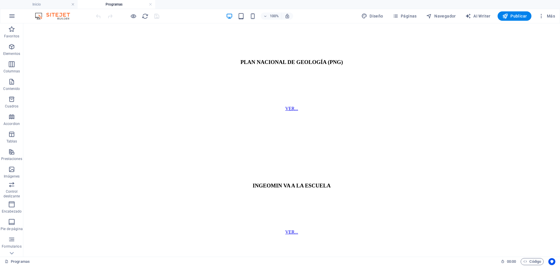
scroll to position [478, 0]
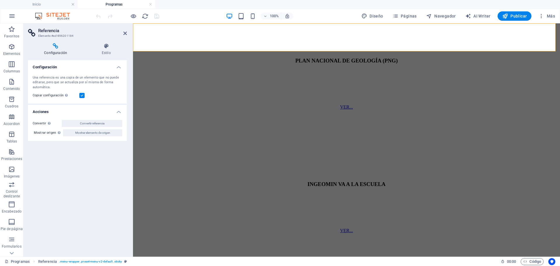
click at [127, 33] on aside "Referencia Elemento #ed-896201184 Configuración Estilo Configuración Una refere…" at bounding box center [78, 139] width 110 height 233
click at [125, 33] on icon at bounding box center [125, 33] width 4 height 5
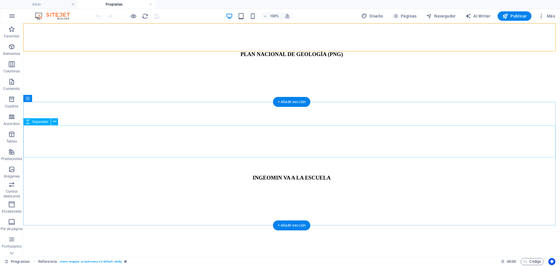
click at [41, 260] on figure at bounding box center [292, 260] width 532 height 0
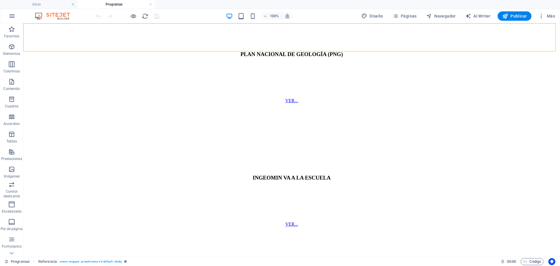
drag, startPoint x: 266, startPoint y: 161, endPoint x: 157, endPoint y: 161, distance: 109.4
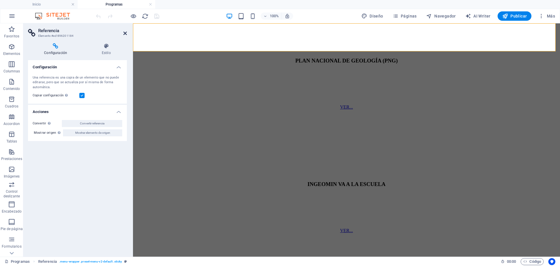
click at [125, 32] on icon at bounding box center [125, 33] width 4 height 5
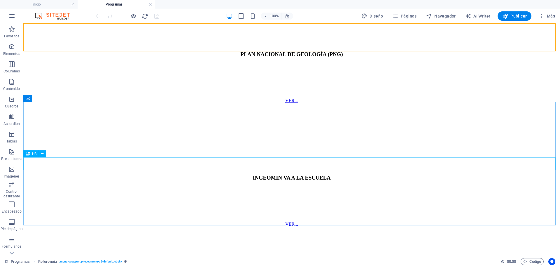
click at [32, 155] on span "H3" at bounding box center [34, 154] width 4 height 4
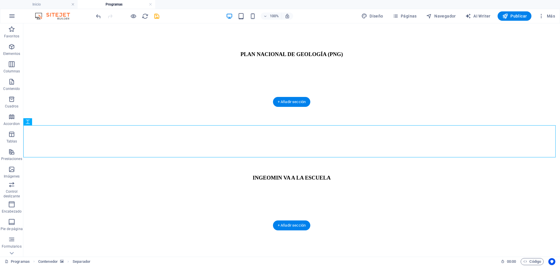
click at [100, 260] on figure at bounding box center [292, 260] width 532 height 0
select select "px"
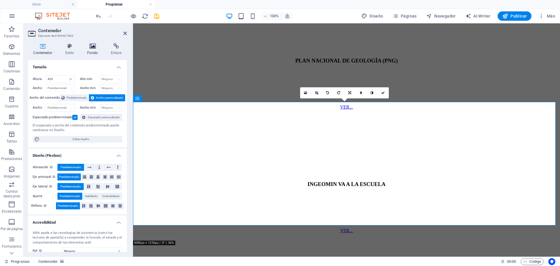
click at [90, 49] on h4 "Fondo" at bounding box center [94, 49] width 24 height 12
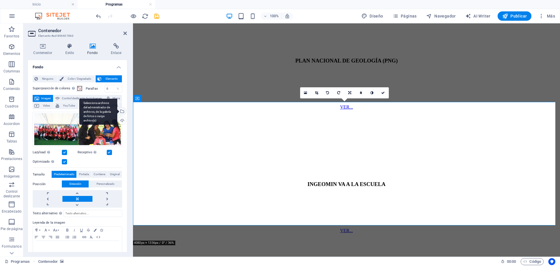
click at [121, 116] on div "Selecciona archivos del administrador de archivos, de la galería de fotos o car…" at bounding box center [121, 111] width 9 height 9
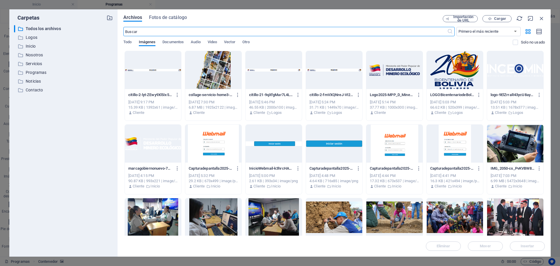
scroll to position [468, 0]
click at [37, 70] on p "Programas" at bounding box center [64, 72] width 76 height 7
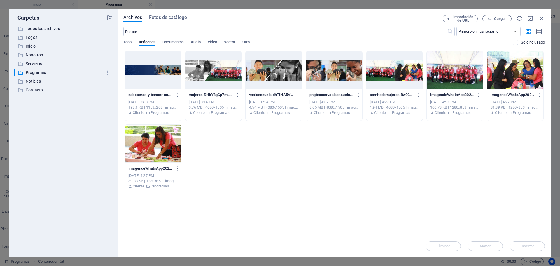
click at [355, 178] on div "cabeceras-y-banner-nuevos-webprogramas1-fWe_BDso6Ypo07kjeQgmkQ.jpg cabeceras-y-…" at bounding box center [334, 123] width 422 height 144
click at [498, 19] on span "Cargar" at bounding box center [500, 19] width 12 height 4
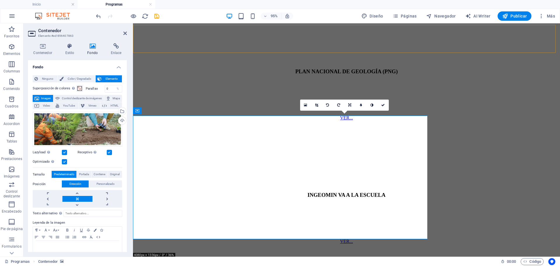
scroll to position [466, 0]
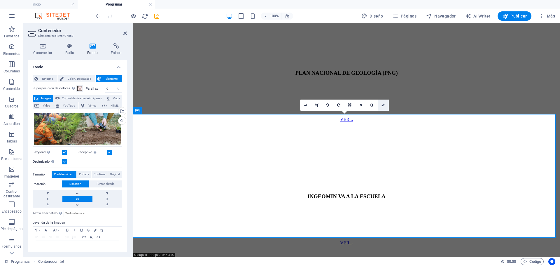
click at [383, 105] on icon at bounding box center [383, 105] width 4 height 4
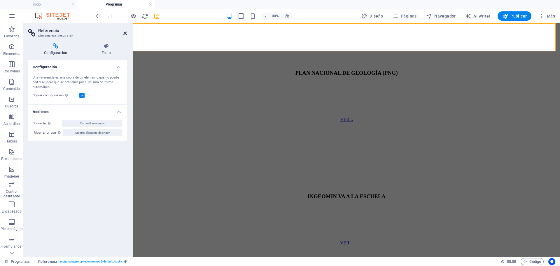
click at [123, 33] on icon at bounding box center [125, 33] width 4 height 5
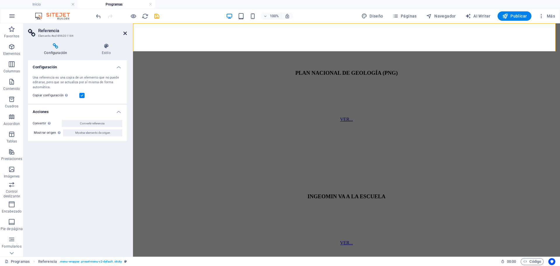
click at [123, 32] on icon at bounding box center [125, 33] width 4 height 5
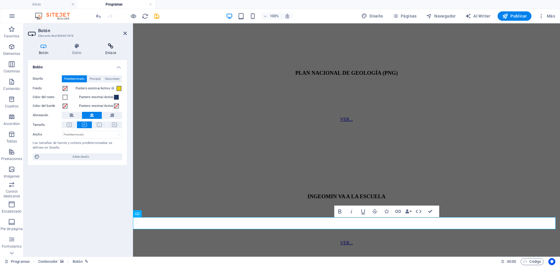
click at [109, 46] on icon at bounding box center [111, 46] width 32 height 6
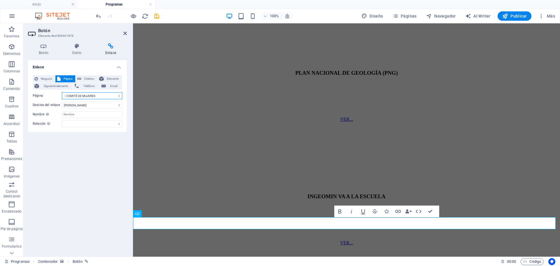
click at [119, 95] on select "Inicio Nosotros Servicios Programas -- PNG -- INGEOMIN VA A LA ESCUELA -- COMIT…" at bounding box center [92, 95] width 60 height 7
select select "3"
click at [62, 92] on select "Inicio Nosotros Servicios Programas -- PNG -- INGEOMIN VA A LA ESCUELA -- COMIT…" at bounding box center [92, 95] width 60 height 7
click at [155, 16] on icon "save" at bounding box center [157, 16] width 7 height 7
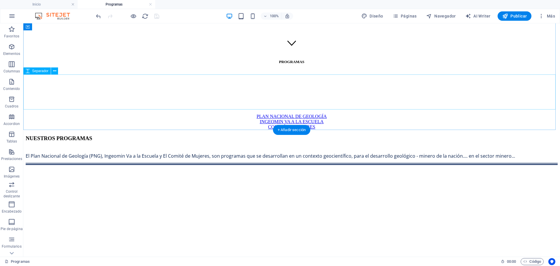
scroll to position [57, 0]
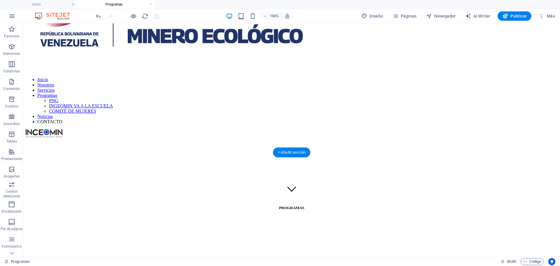
select select "px"
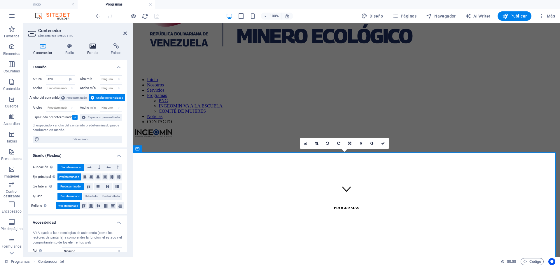
click at [91, 48] on icon at bounding box center [92, 46] width 21 height 6
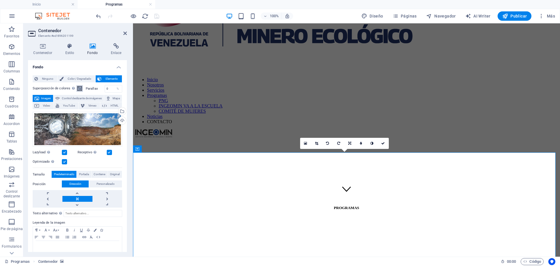
click at [80, 88] on span at bounding box center [79, 88] width 5 height 5
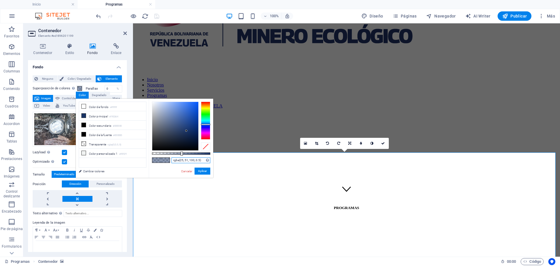
click at [201, 159] on input "rgba(25, 51, 100, 0.5)" at bounding box center [191, 160] width 39 height 6
click at [184, 171] on link "Cancelar" at bounding box center [187, 171] width 13 height 4
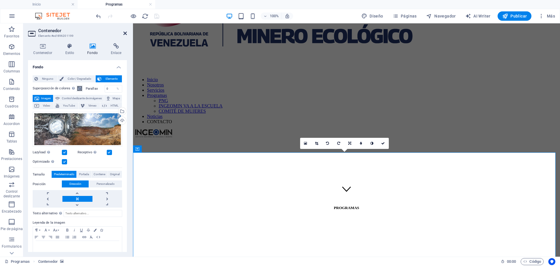
drag, startPoint x: 124, startPoint y: 32, endPoint x: 177, endPoint y: 132, distance: 112.8
click at [124, 32] on icon at bounding box center [125, 33] width 4 height 5
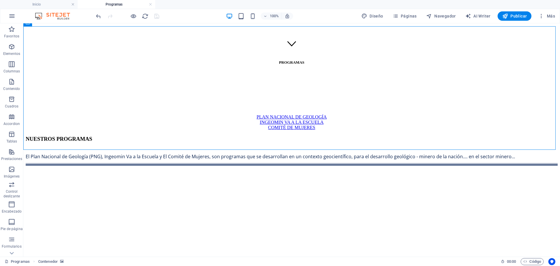
scroll to position [203, 0]
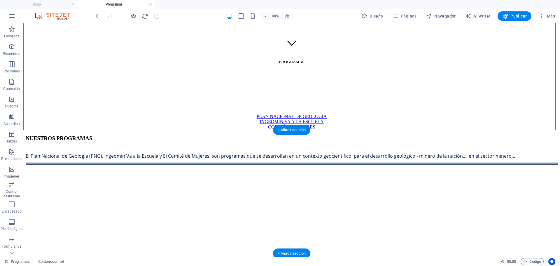
select select "px"
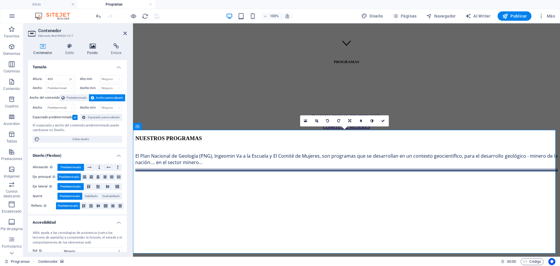
click at [94, 44] on icon at bounding box center [92, 46] width 21 height 6
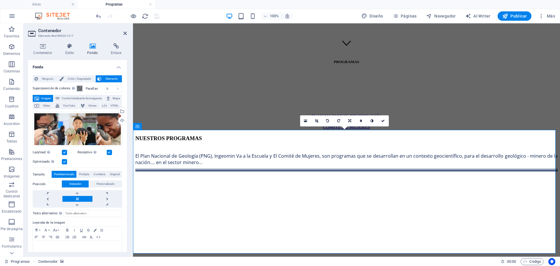
click at [78, 87] on span at bounding box center [79, 88] width 5 height 5
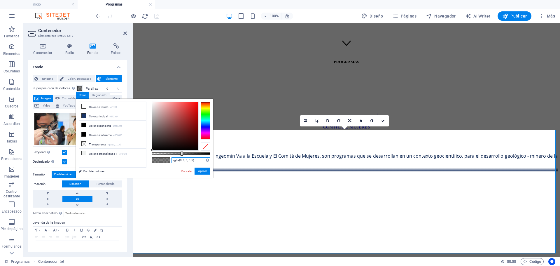
click at [197, 160] on input "rgba(0, 0, 0, 0.5)" at bounding box center [191, 160] width 39 height 6
paste input "25, 51, 10"
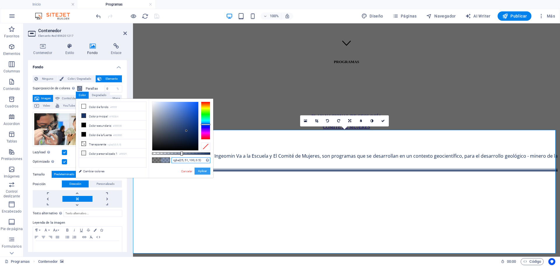
type input "rgba(25, 51, 100, 0.5)"
click at [201, 169] on button "Aplicar" at bounding box center [203, 171] width 16 height 7
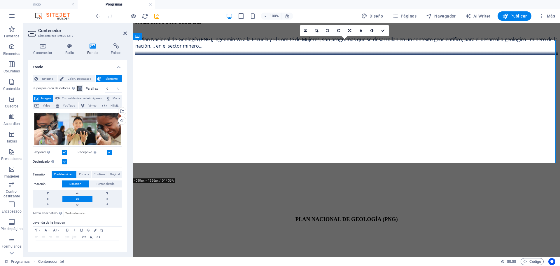
scroll to position [320, 0]
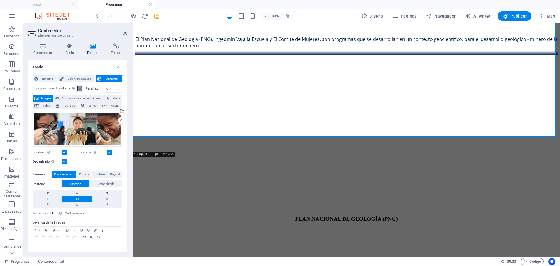
select select "px"
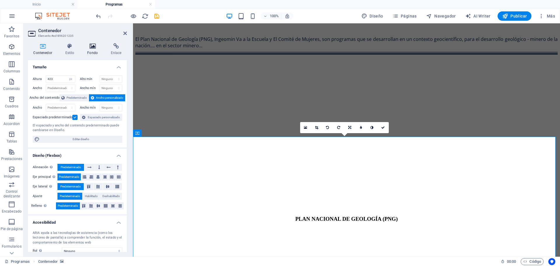
click at [93, 46] on icon at bounding box center [92, 46] width 21 height 6
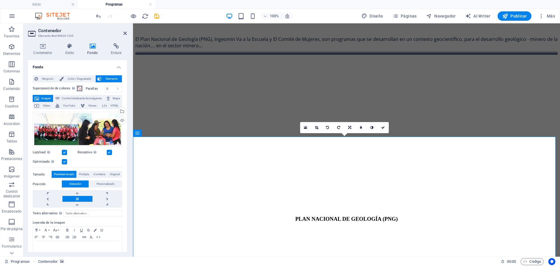
click at [80, 87] on span at bounding box center [79, 88] width 5 height 5
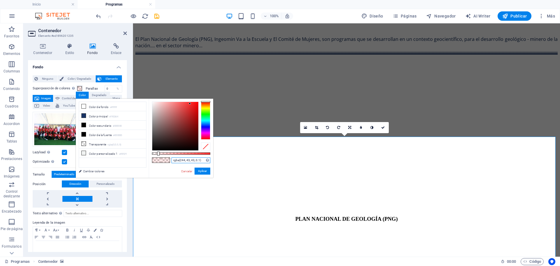
click at [203, 158] on input "rgba(244, 43, 43, 0.1)" at bounding box center [191, 160] width 39 height 6
click at [202, 158] on input "rgba(244, 43, 43, 0.1)" at bounding box center [191, 160] width 39 height 6
paste input "5, 51, 100, 0.5"
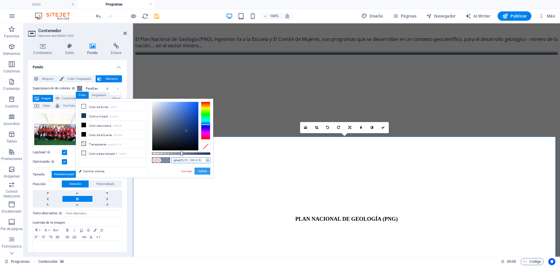
type input "rgba(25, 51, 100, 0.5)"
drag, startPoint x: 201, startPoint y: 172, endPoint x: 82, endPoint y: 146, distance: 121.9
click at [201, 172] on button "Aplicar" at bounding box center [203, 171] width 16 height 7
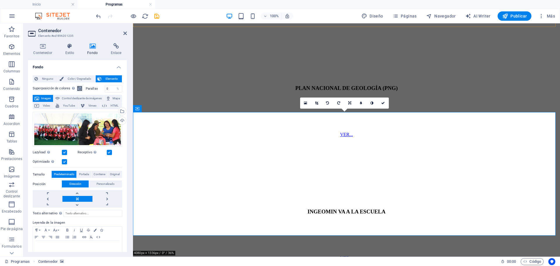
scroll to position [466, 0]
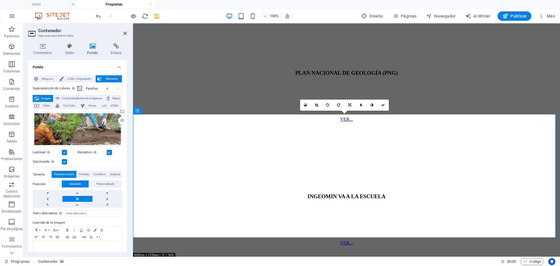
click at [84, 89] on div "Parallax 0 %" at bounding box center [103, 89] width 38 height 8
click at [79, 86] on span at bounding box center [79, 88] width 5 height 5
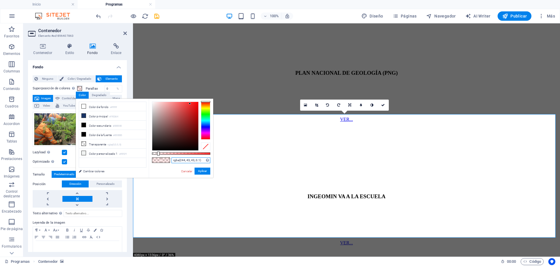
click at [202, 159] on input "rgba(244, 43, 43, 0.1)" at bounding box center [191, 160] width 39 height 6
paste input "5, 51, 100, 0.5"
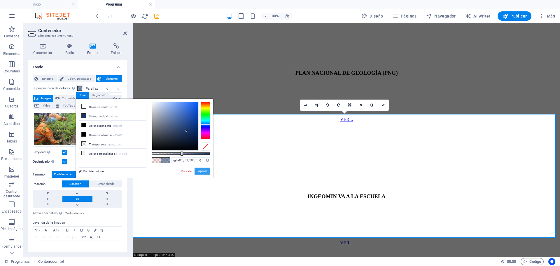
drag, startPoint x: 205, startPoint y: 171, endPoint x: 87, endPoint y: 149, distance: 120.6
click at [205, 171] on button "Aplicar" at bounding box center [203, 171] width 16 height 7
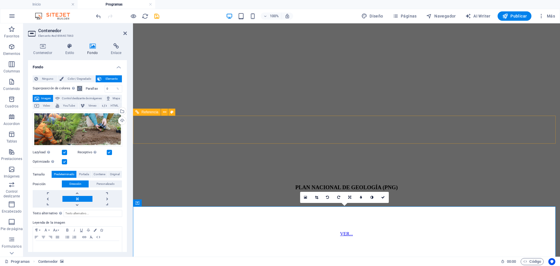
scroll to position [349, 0]
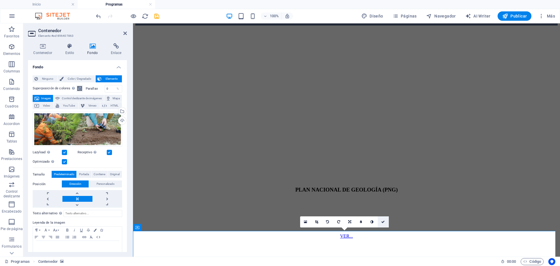
click at [385, 221] on icon at bounding box center [383, 222] width 4 height 4
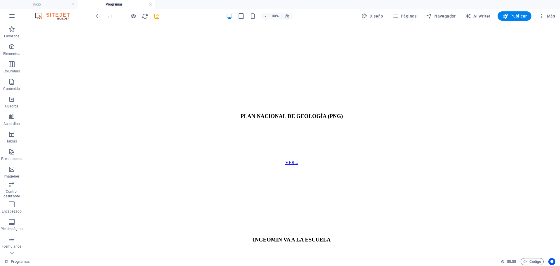
scroll to position [449, 0]
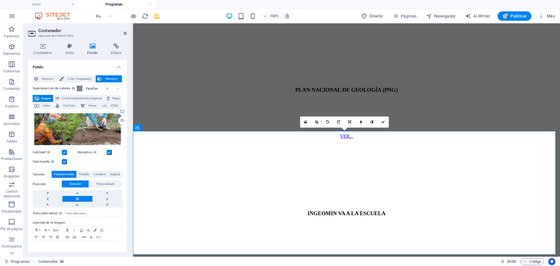
click at [80, 90] on span at bounding box center [79, 88] width 5 height 5
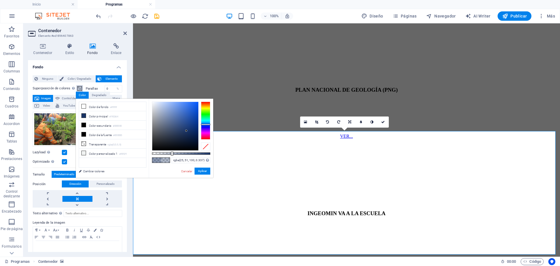
drag, startPoint x: 182, startPoint y: 153, endPoint x: 172, endPoint y: 154, distance: 10.0
click at [172, 154] on div at bounding box center [172, 153] width 2 height 4
click at [200, 160] on input "rgba(25, 51, 100, 0.337)" at bounding box center [191, 160] width 39 height 6
click at [202, 160] on input "rgba(25, 51, 100, 0.33)" at bounding box center [191, 160] width 39 height 6
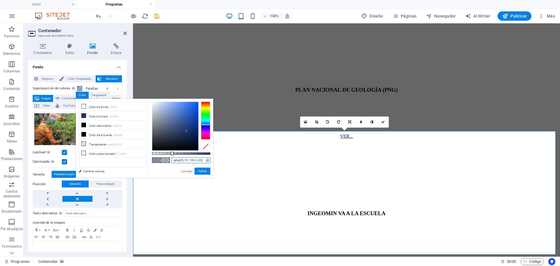
click at [203, 160] on input "rgba(25, 51, 100, 0.33)" at bounding box center [191, 160] width 39 height 6
type input "rgba(25, 51, 100, 0.33)"
click at [203, 168] on button "Aplicar" at bounding box center [203, 171] width 16 height 7
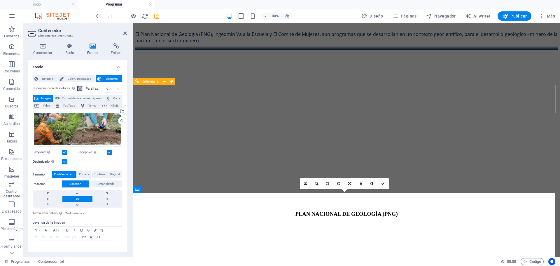
scroll to position [303, 0]
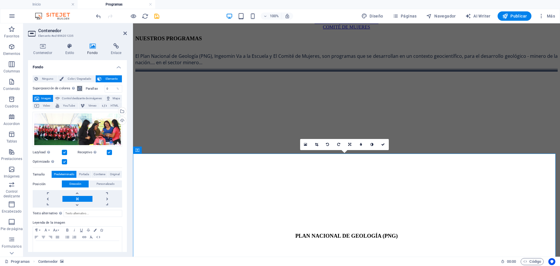
click at [78, 87] on span at bounding box center [79, 88] width 5 height 5
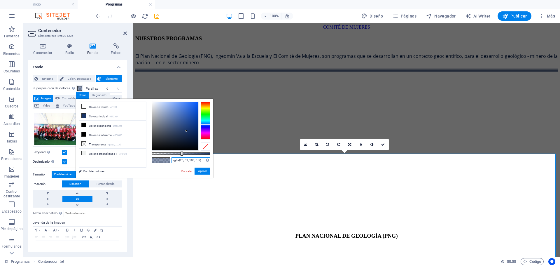
click at [202, 160] on input "rgba(25, 51, 100, 0.5)" at bounding box center [191, 160] width 39 height 6
click at [201, 160] on input "rgba(25, 51, 100, 0.5)" at bounding box center [191, 160] width 39 height 6
paste input "33"
type input "rgba(25, 51, 100, 0.33)"
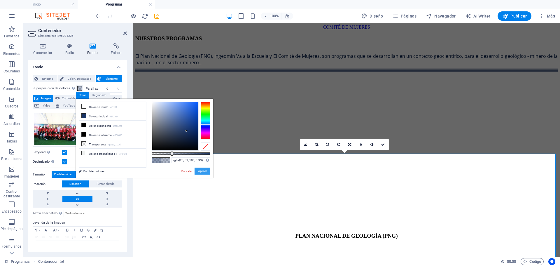
click at [206, 169] on button "Aplicar" at bounding box center [203, 171] width 16 height 7
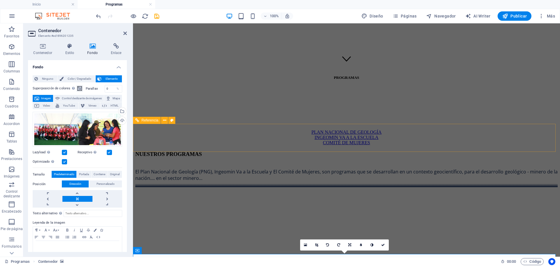
scroll to position [186, 0]
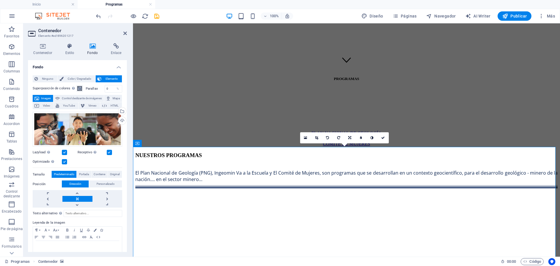
click at [84, 89] on div "Parallax 0 %" at bounding box center [103, 89] width 38 height 8
click at [79, 88] on span at bounding box center [79, 88] width 5 height 5
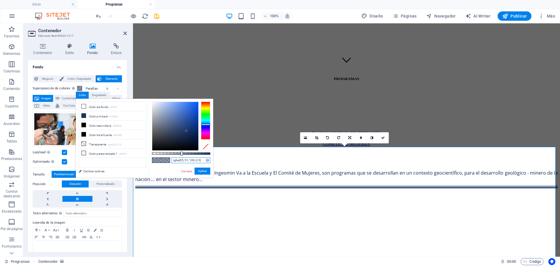
click at [201, 159] on input "rgba(25, 51, 100, 0.5)" at bounding box center [191, 160] width 39 height 6
paste input "33"
type input "rgba(25, 51, 100, 0.33)"
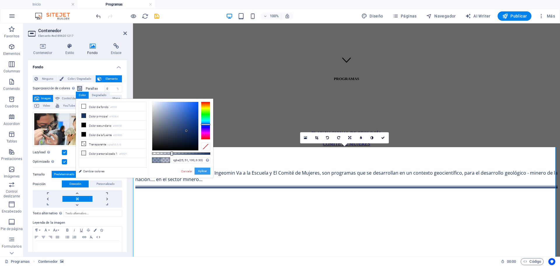
click at [204, 171] on button "Aplicar" at bounding box center [203, 171] width 16 height 7
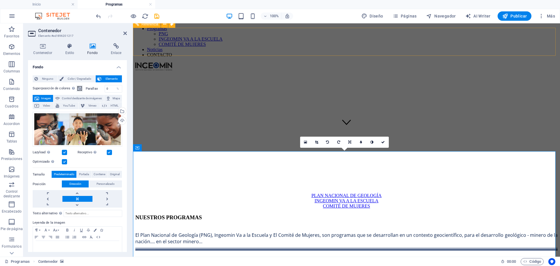
scroll to position [70, 0]
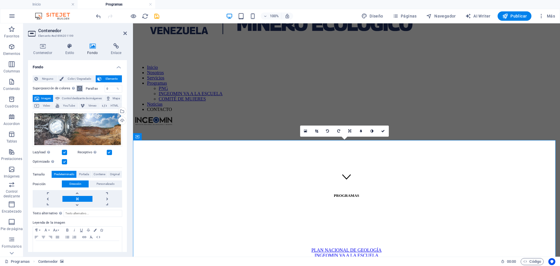
click at [80, 88] on span at bounding box center [79, 88] width 5 height 5
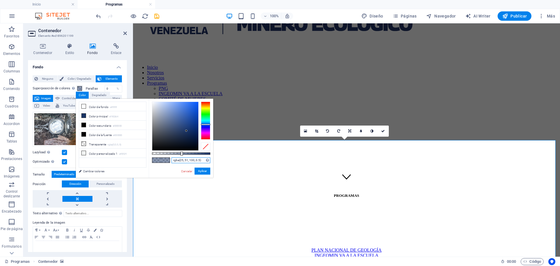
click at [203, 159] on input "rgba(25, 51, 100, 0.5)" at bounding box center [191, 160] width 39 height 6
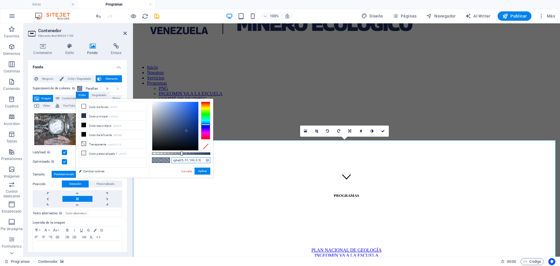
paste input "33"
type input "rgba(25, 51, 100, 0.33)"
click at [204, 172] on button "Aplicar" at bounding box center [203, 171] width 16 height 7
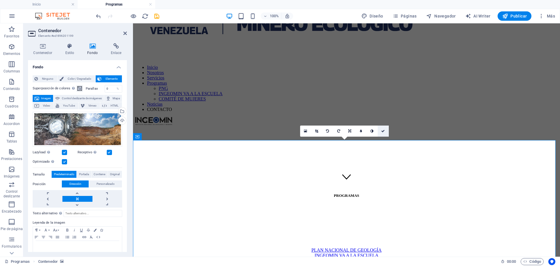
drag, startPoint x: 383, startPoint y: 131, endPoint x: 370, endPoint y: 129, distance: 13.9
click at [383, 131] on icon at bounding box center [383, 131] width 4 height 4
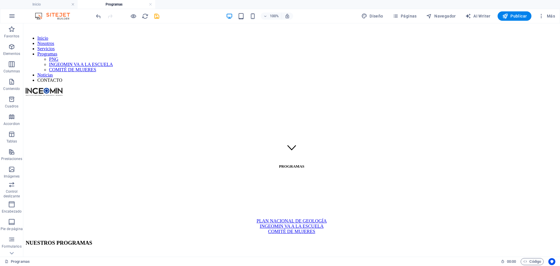
scroll to position [0, 0]
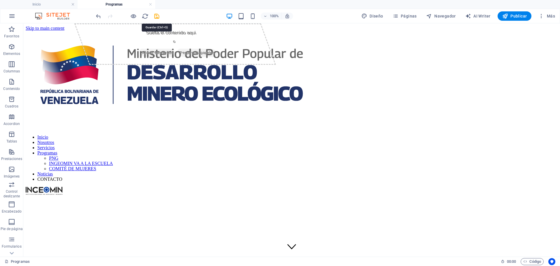
click at [158, 17] on icon "save" at bounding box center [157, 16] width 7 height 7
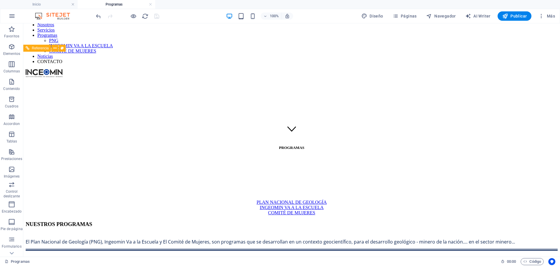
scroll to position [88, 0]
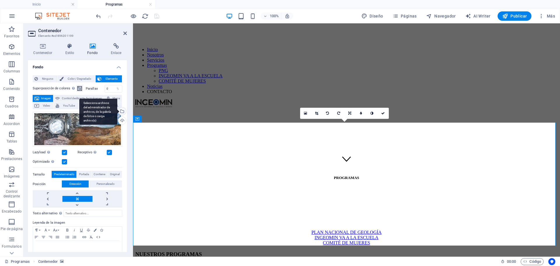
click at [121, 116] on div "Selecciona archivos del administrador de archivos, de la galería de fotos o car…" at bounding box center [121, 111] width 9 height 9
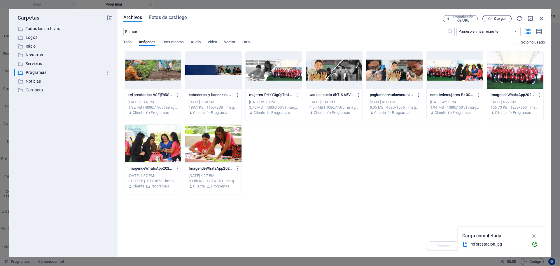
click at [503, 17] on span "Cargar" at bounding box center [500, 19] width 12 height 4
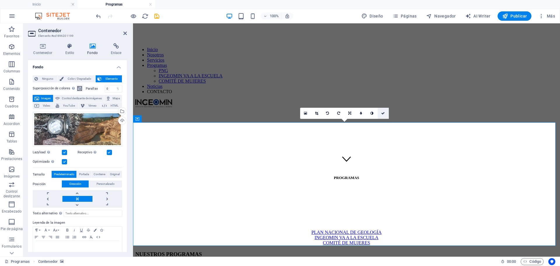
click at [383, 114] on icon at bounding box center [383, 113] width 4 height 4
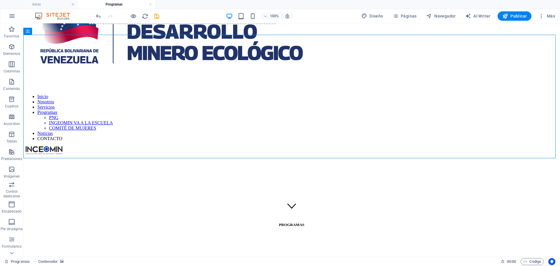
scroll to position [0, 0]
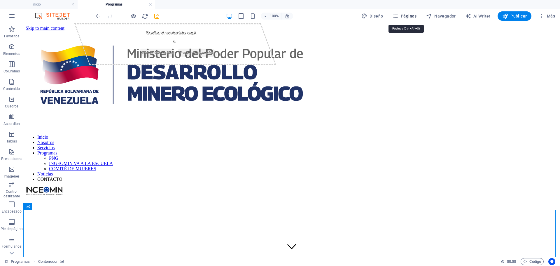
click at [397, 15] on icon "button" at bounding box center [396, 16] width 6 height 6
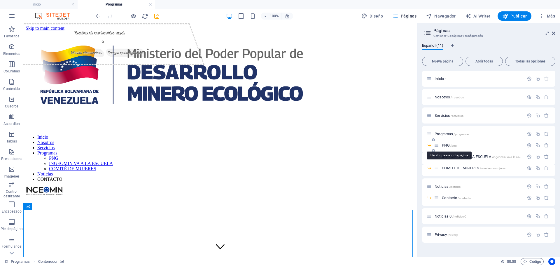
click at [445, 145] on span "PNG /png" at bounding box center [449, 145] width 15 height 4
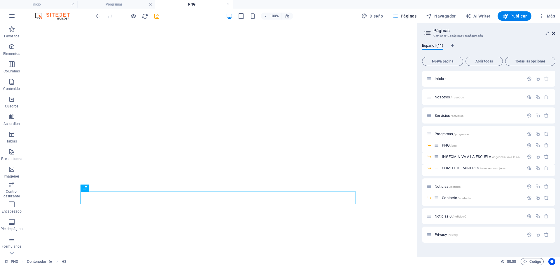
click at [554, 32] on icon at bounding box center [554, 33] width 4 height 5
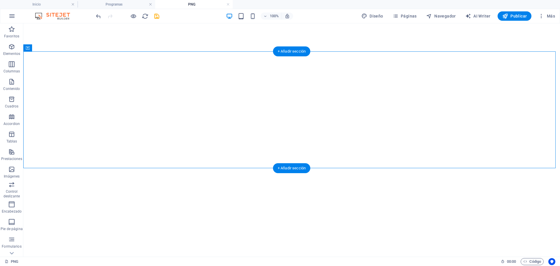
select select "px"
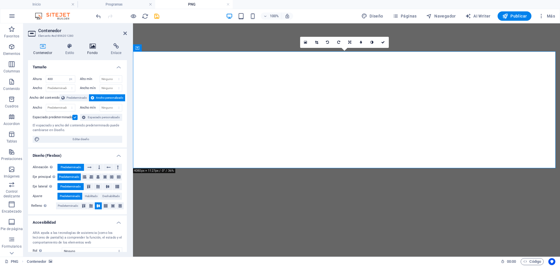
click at [90, 50] on h4 "Fondo" at bounding box center [94, 49] width 24 height 12
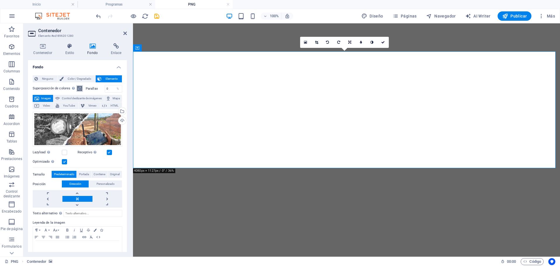
click at [80, 87] on span at bounding box center [79, 88] width 5 height 5
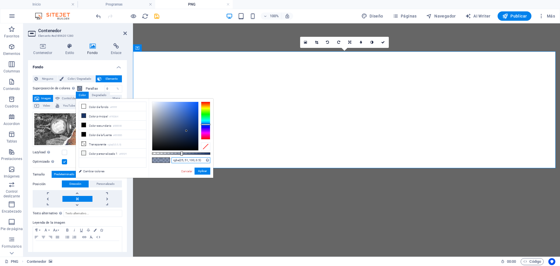
click at [202, 161] on input "rgba(25, 51, 100, 0.5)" at bounding box center [191, 160] width 39 height 6
paste input "33"
type input "rgba(25, 51, 100, 0.33)"
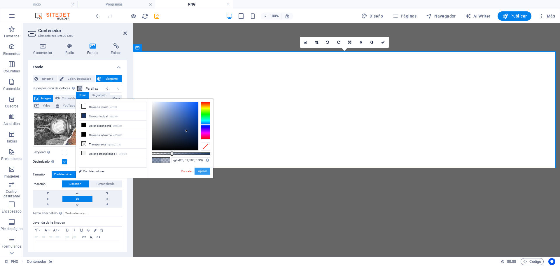
click at [200, 170] on button "Aplicar" at bounding box center [203, 171] width 16 height 7
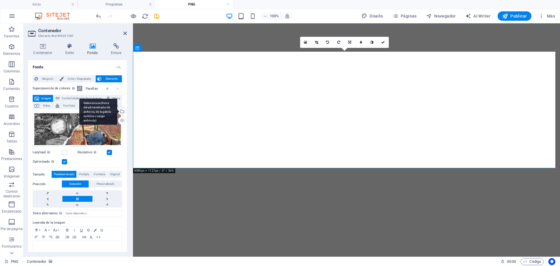
click at [122, 116] on div "Selecciona archivos del administrador de archivos, de la galería de fotos o car…" at bounding box center [121, 111] width 9 height 9
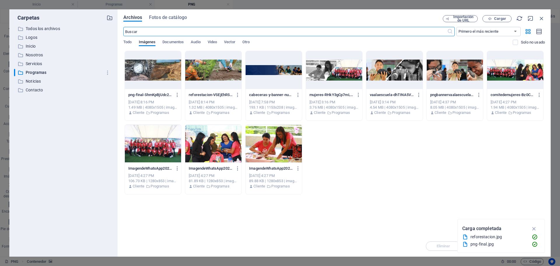
click at [159, 68] on div at bounding box center [153, 70] width 56 height 38
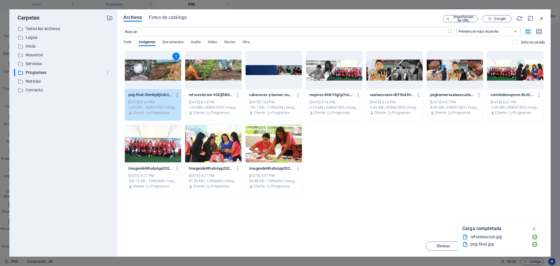
click at [535, 227] on icon "button" at bounding box center [534, 228] width 7 height 6
drag, startPoint x: 535, startPoint y: 246, endPoint x: 379, endPoint y: 182, distance: 168.9
click at [535, 246] on span "Insertar" at bounding box center [527, 246] width 30 height 4
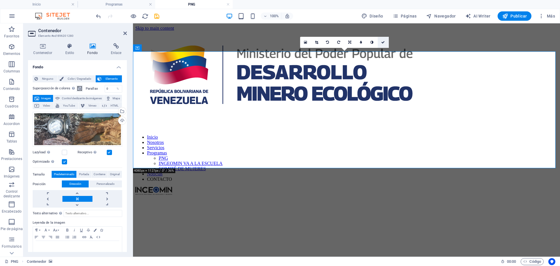
click at [383, 40] on link at bounding box center [383, 42] width 11 height 11
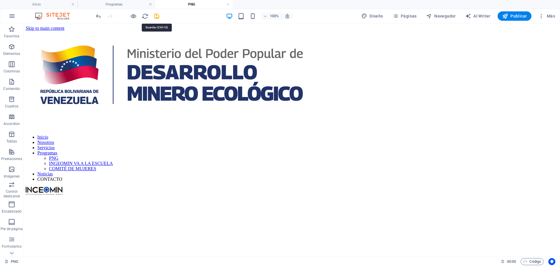
click at [155, 17] on icon "save" at bounding box center [157, 16] width 7 height 7
click at [230, 4] on h4 "PNG" at bounding box center [194, 4] width 78 height 6
click at [229, 5] on link at bounding box center [228, 5] width 4 height 6
click at [149, 4] on link at bounding box center [151, 5] width 4 height 6
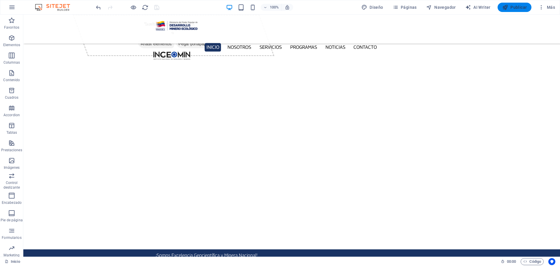
click at [507, 5] on icon "button" at bounding box center [506, 7] width 6 height 6
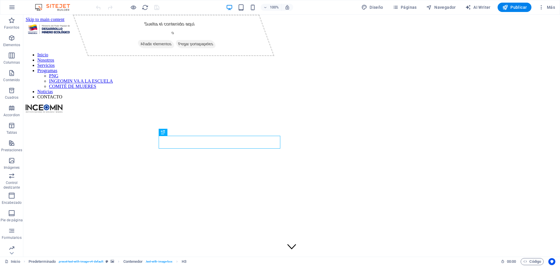
scroll to position [156, 0]
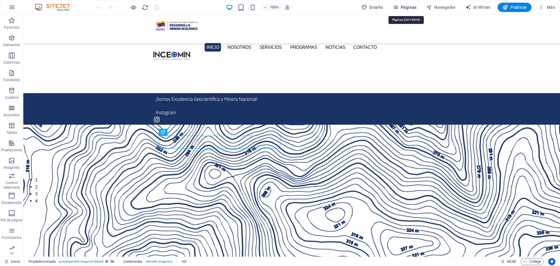
click at [404, 6] on span "Páginas" at bounding box center [405, 7] width 24 height 6
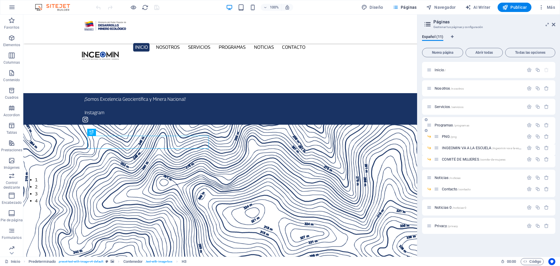
click at [447, 123] on span "Programas /programas" at bounding box center [452, 125] width 35 height 4
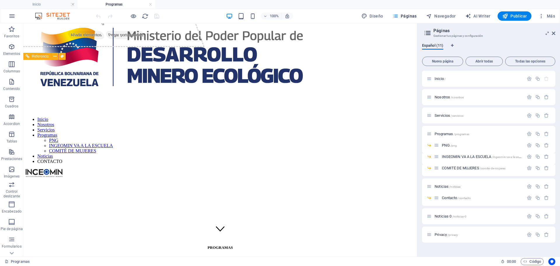
scroll to position [0, 0]
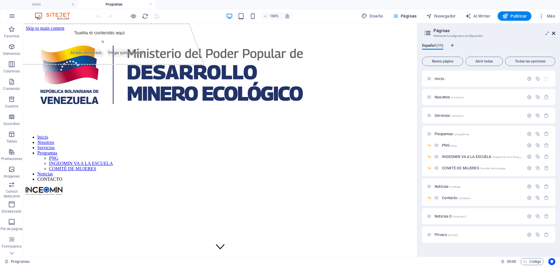
click at [554, 33] on icon at bounding box center [554, 33] width 4 height 5
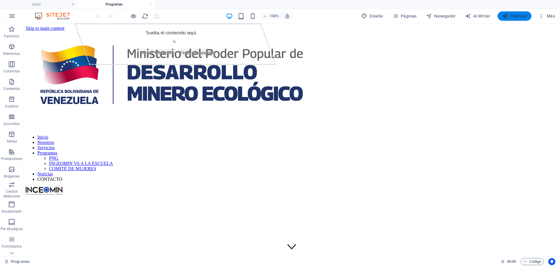
click at [522, 17] on span "Publicar" at bounding box center [515, 16] width 25 height 6
